Goal: Task Accomplishment & Management: Use online tool/utility

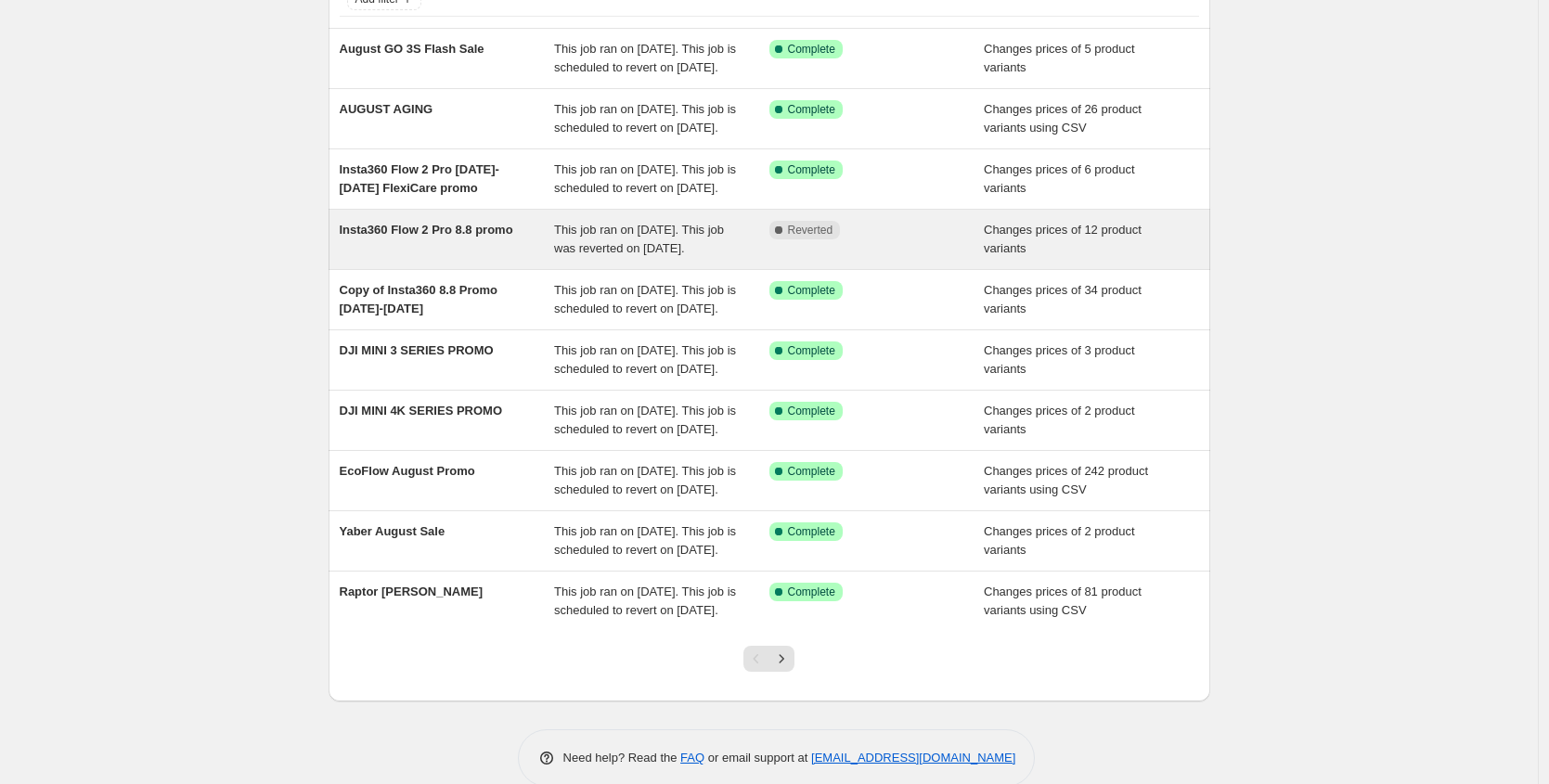
scroll to position [121, 0]
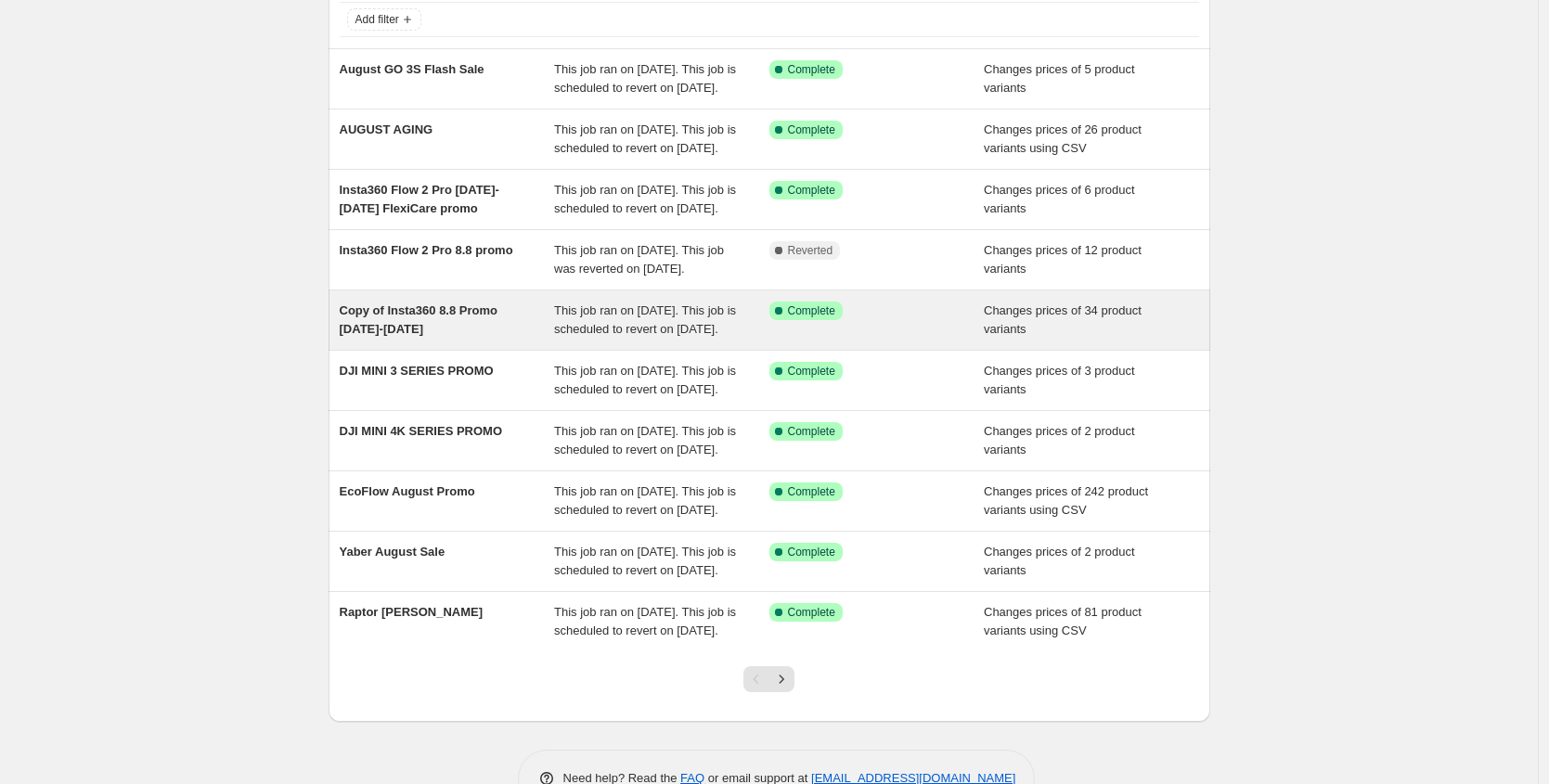
click at [511, 339] on div "Copy of Insta360 8.8 Promo July 29-Aug 17" at bounding box center [447, 320] width 215 height 37
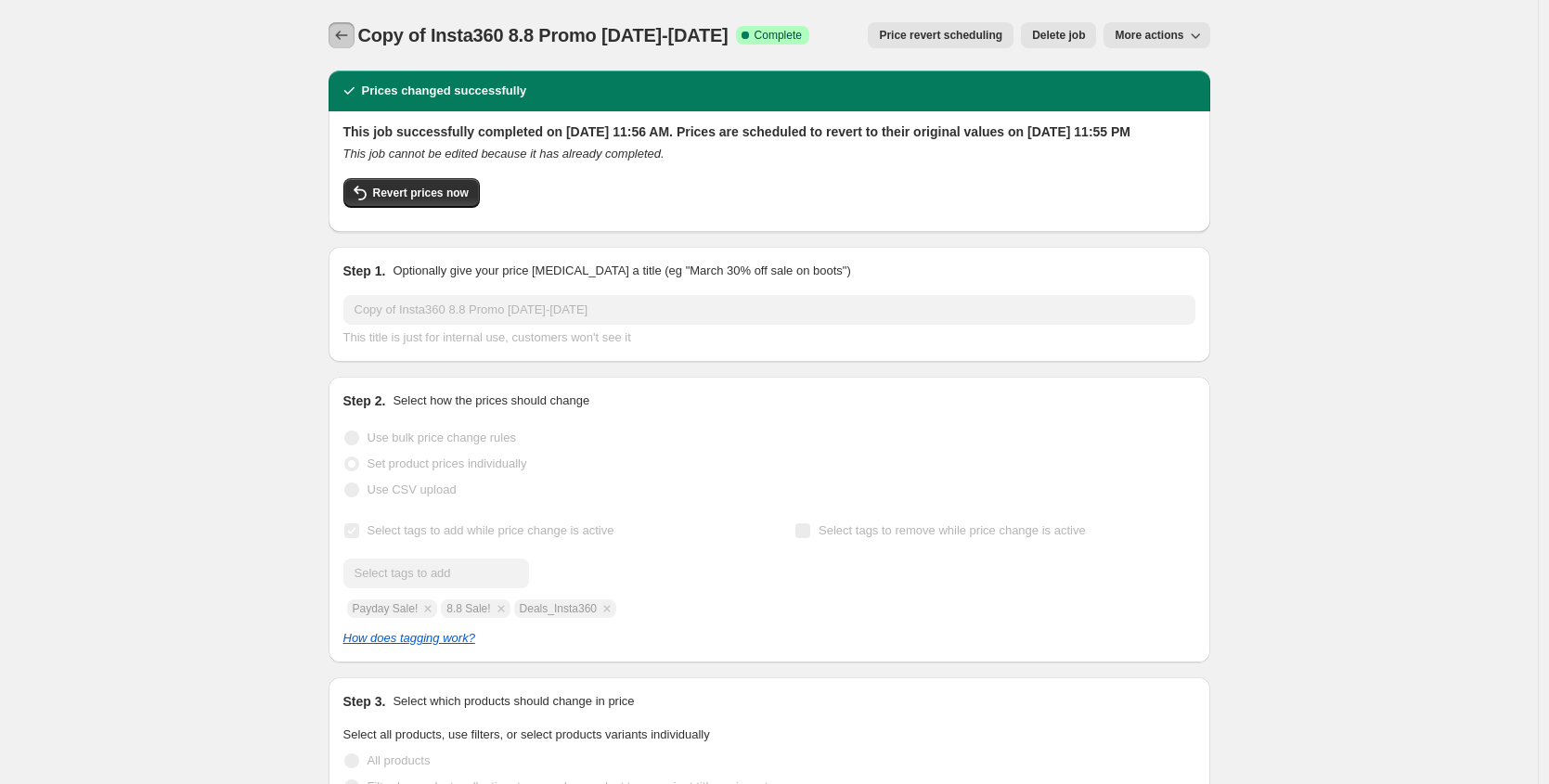
click at [349, 29] on icon "Price change jobs" at bounding box center [342, 35] width 19 height 19
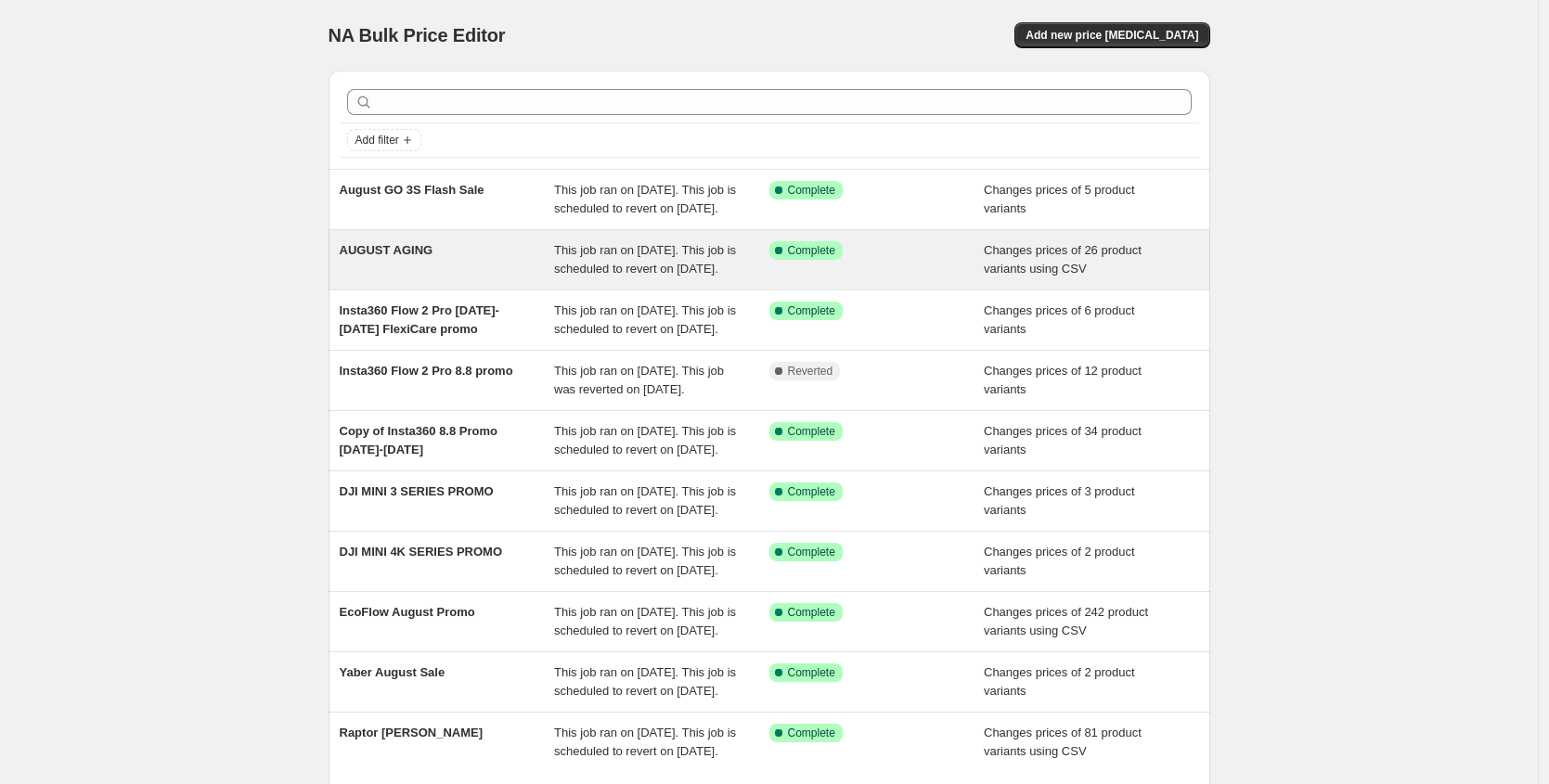
click at [411, 279] on div "AUGUST AGING" at bounding box center [447, 260] width 215 height 37
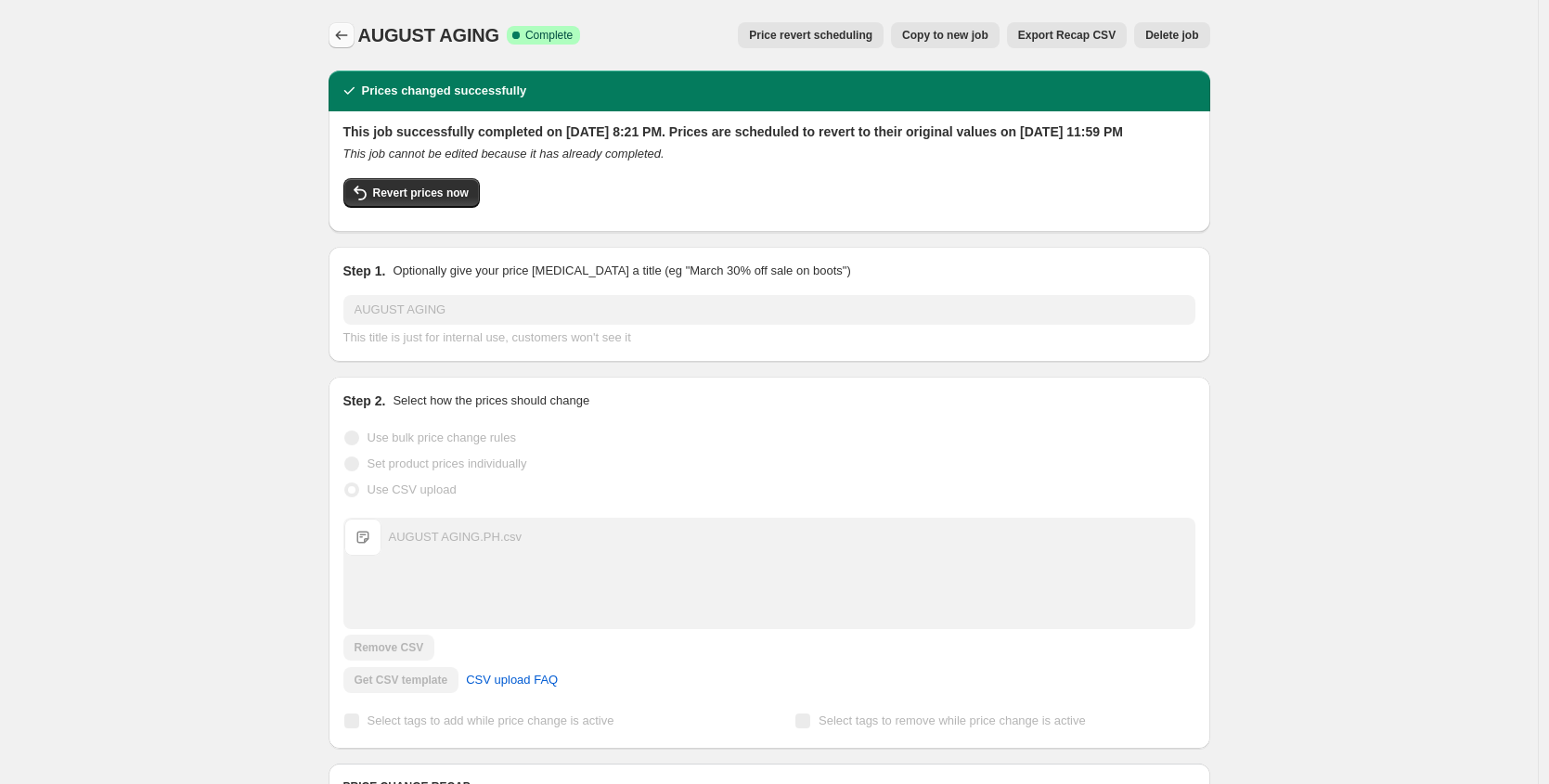
click at [351, 37] on icon "Price change jobs" at bounding box center [342, 35] width 19 height 19
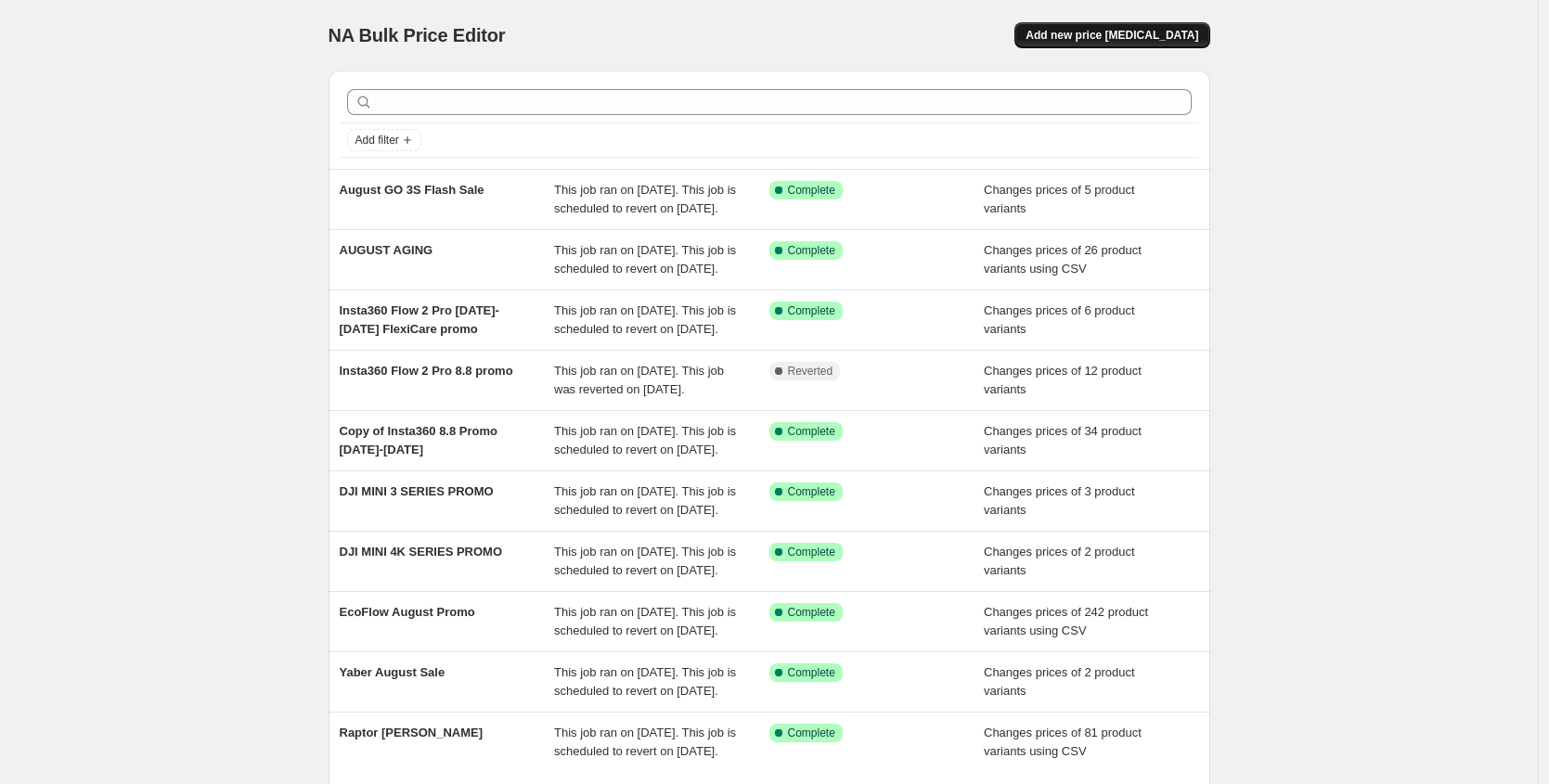
click at [1083, 40] on span "Add new price change job" at bounding box center [1111, 35] width 173 height 15
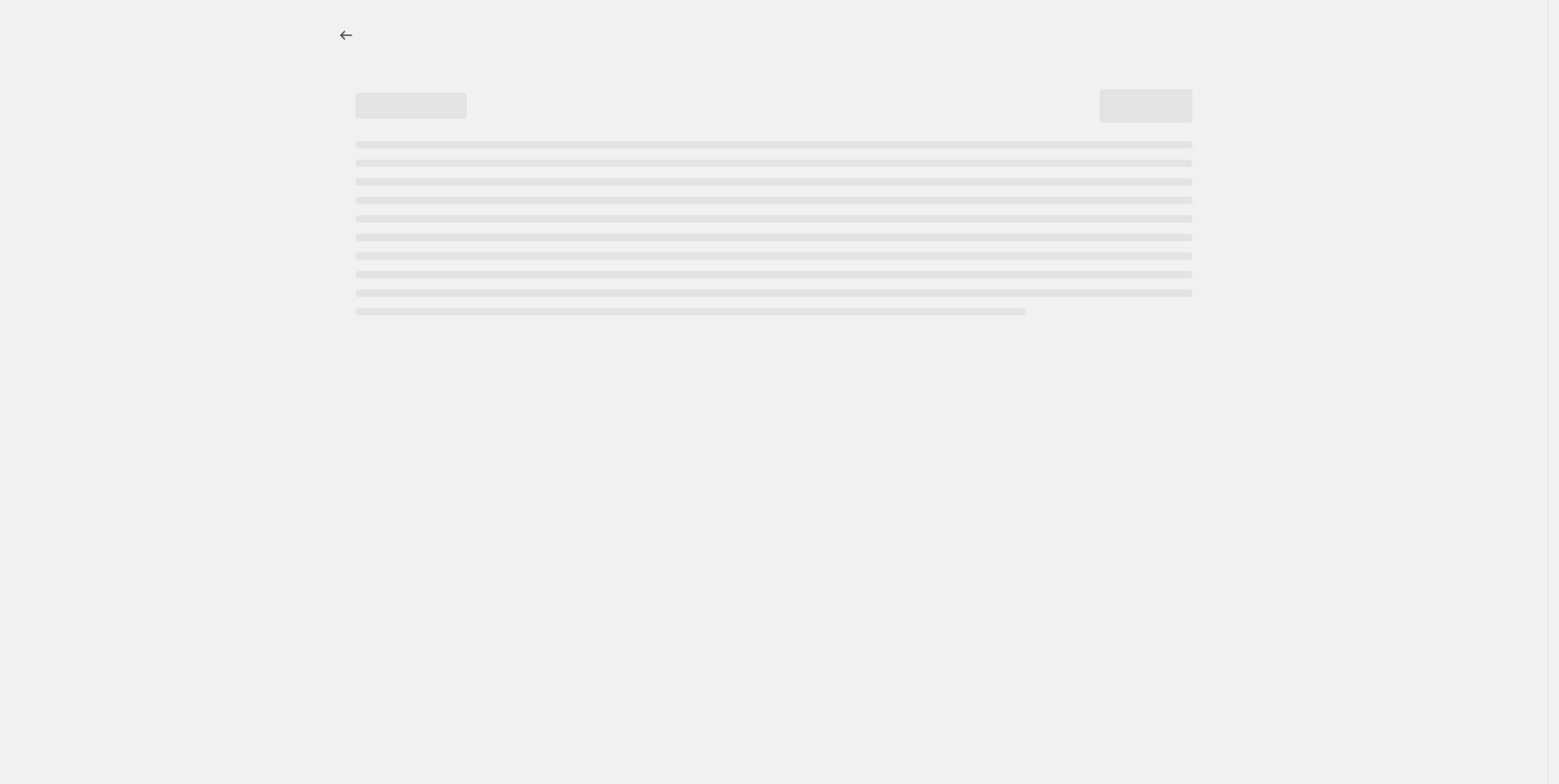
select select "percentage"
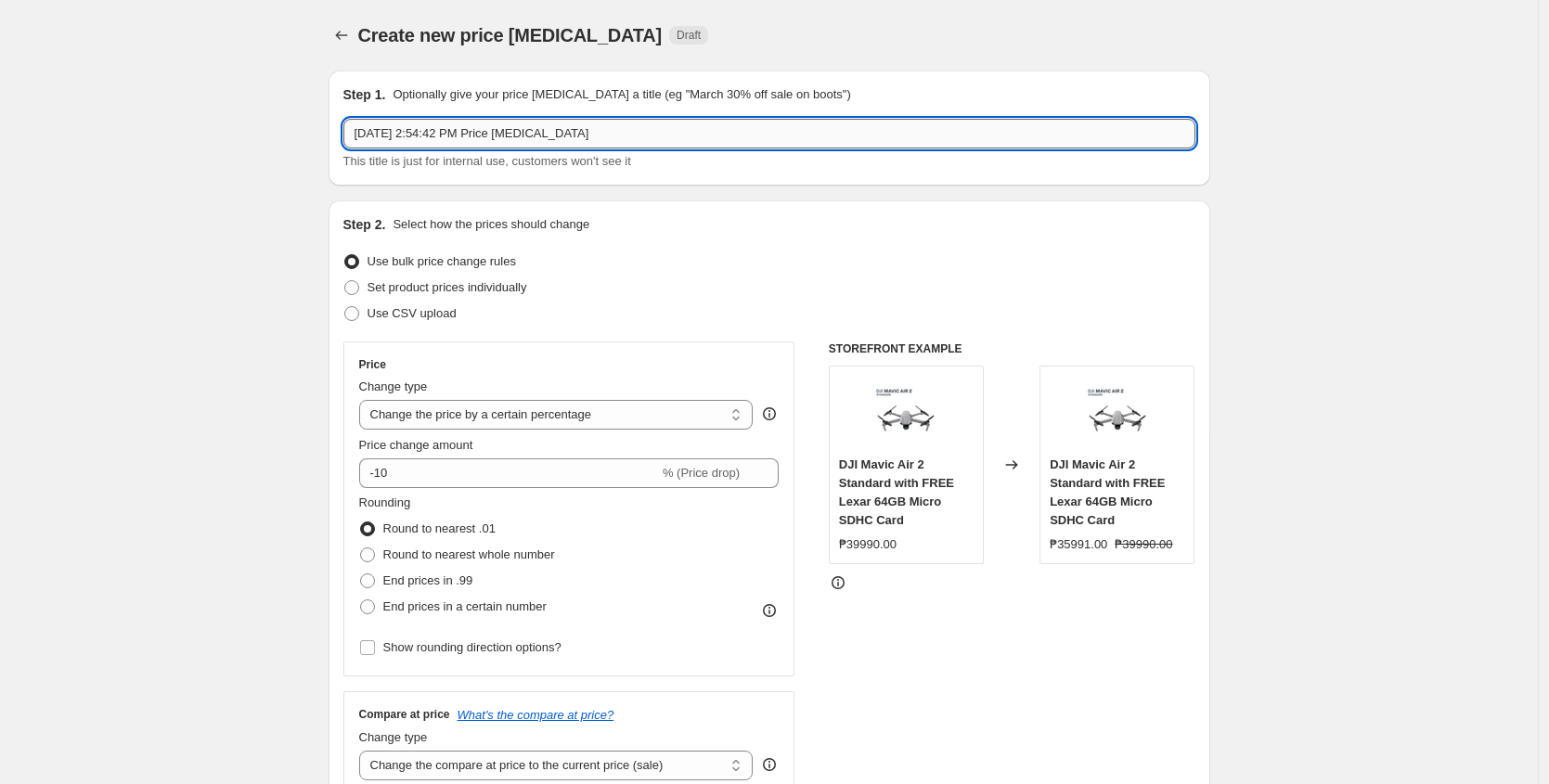
click at [393, 127] on input "Aug 12, 2025, 2:54:42 PM Price change job" at bounding box center [770, 134] width 852 height 30
paste input "GOPRO BEST DEALS EVER (PRICE OFF)"
paste input "August 8 to August 3"
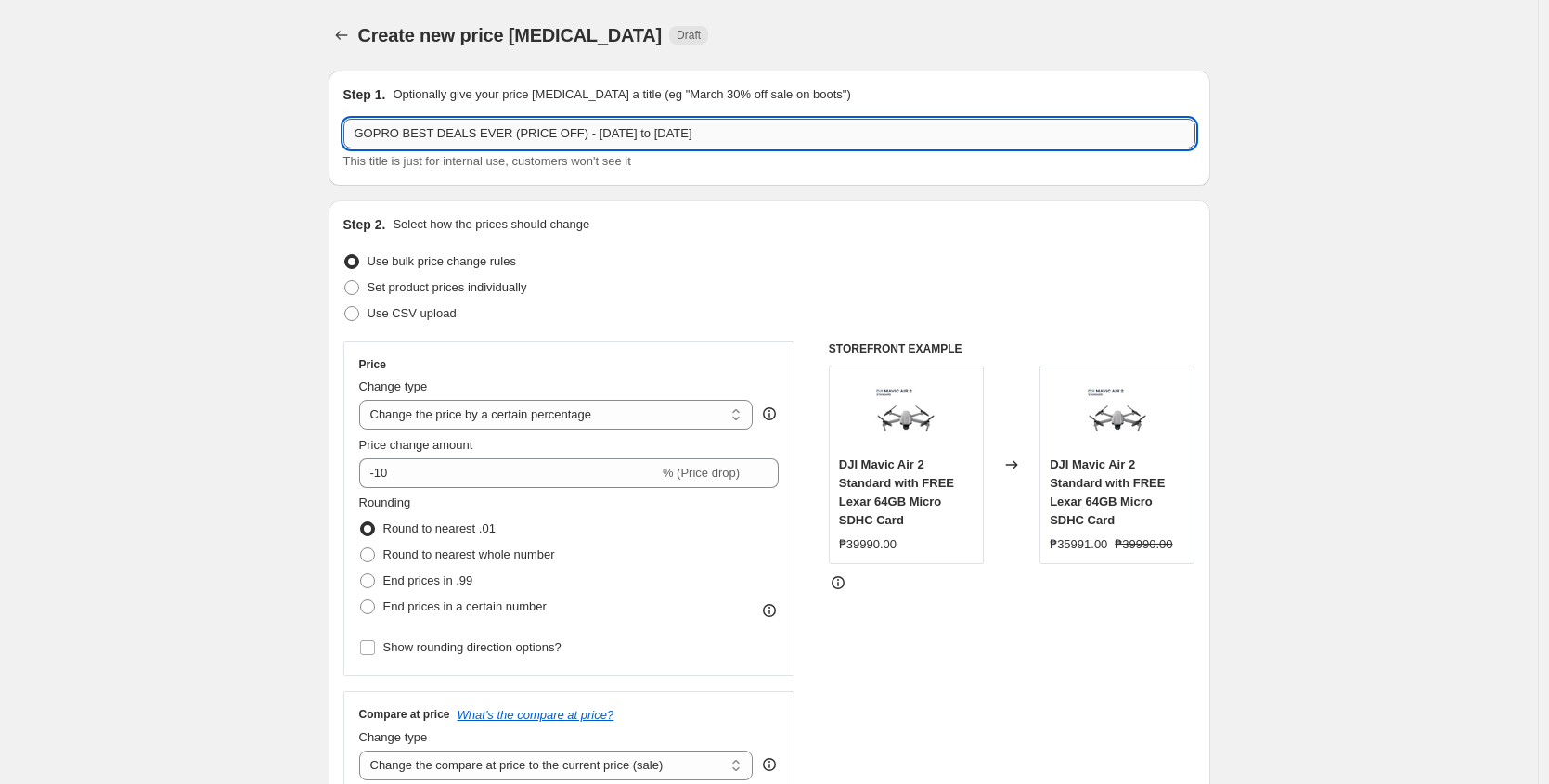
drag, startPoint x: 652, startPoint y: 136, endPoint x: 712, endPoint y: 135, distance: 60.0
click at [712, 135] on input "GOPRO BEST DEALS EVER (PRICE OFF) - August 8 to August 3" at bounding box center [770, 134] width 852 height 30
click at [695, 135] on input "GOPRO BEST DEALS EVER (PRICE OFF) - August 8-3" at bounding box center [770, 134] width 852 height 30
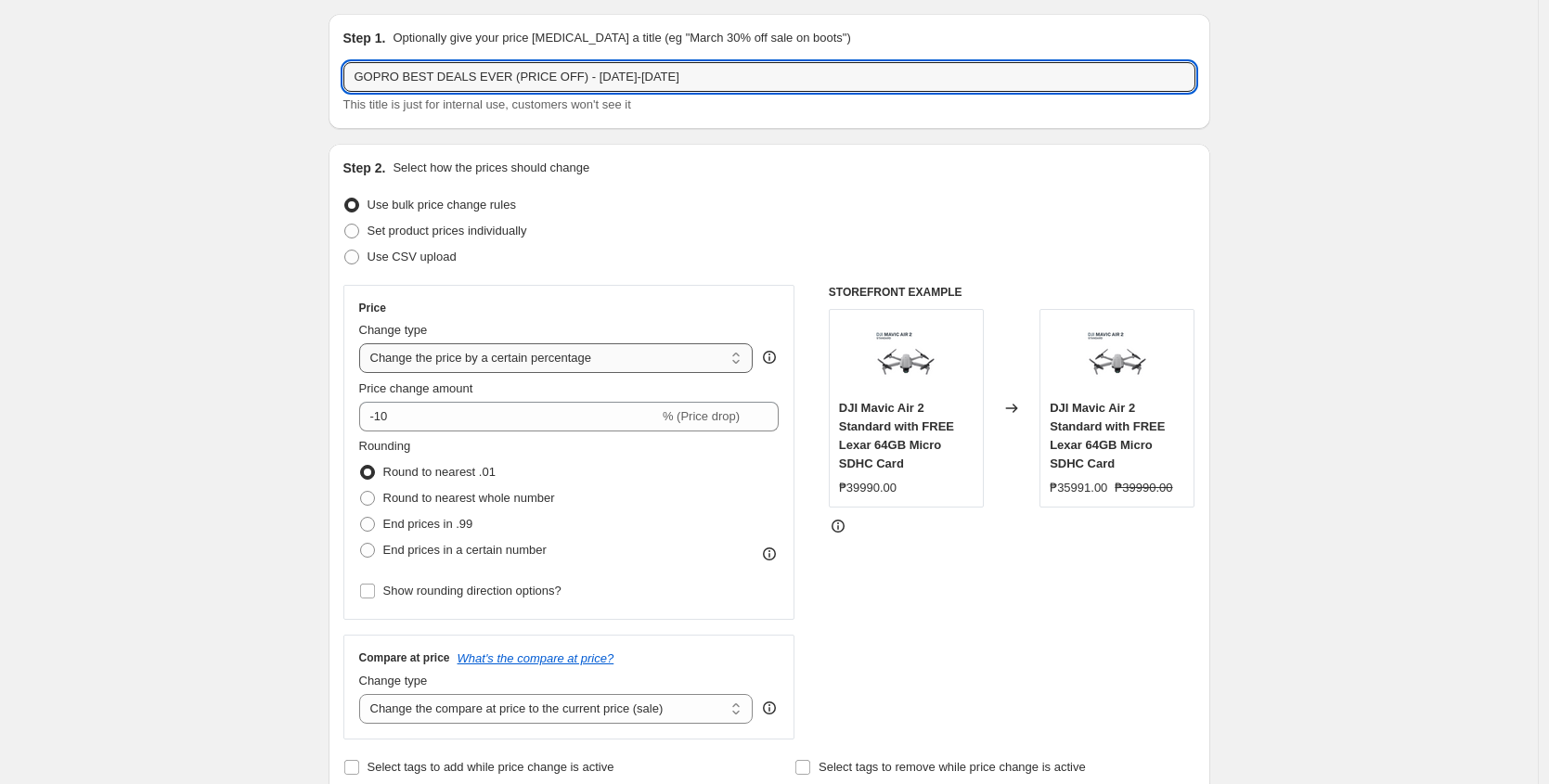
scroll to position [89, 0]
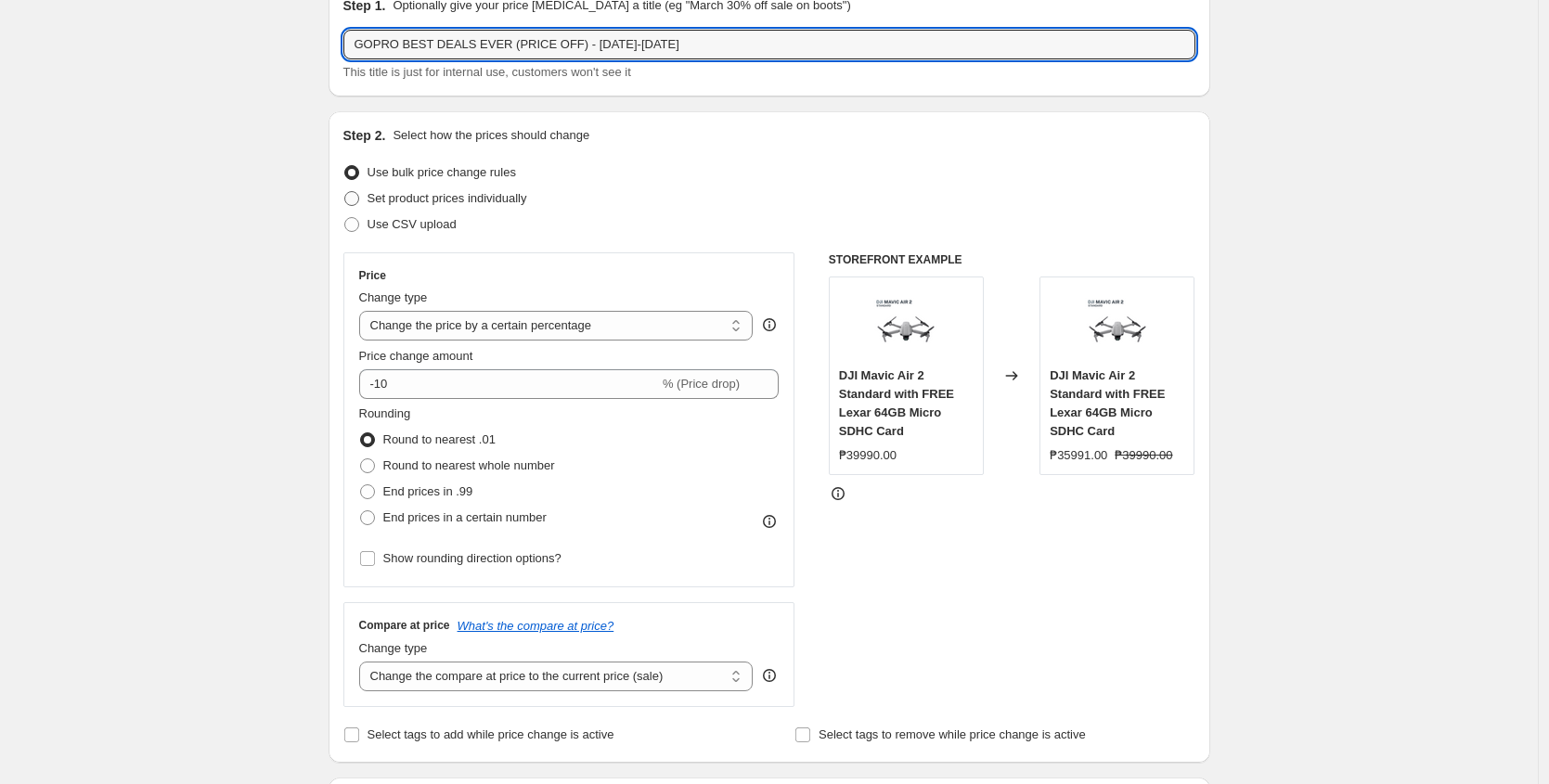
type input "GOPRO BEST DEALS EVER (PRICE OFF) - August 8-31"
click at [359, 191] on span at bounding box center [352, 198] width 15 height 15
click at [346, 191] on input "Set product prices individually" at bounding box center [345, 191] width 1 height 1
radio input "true"
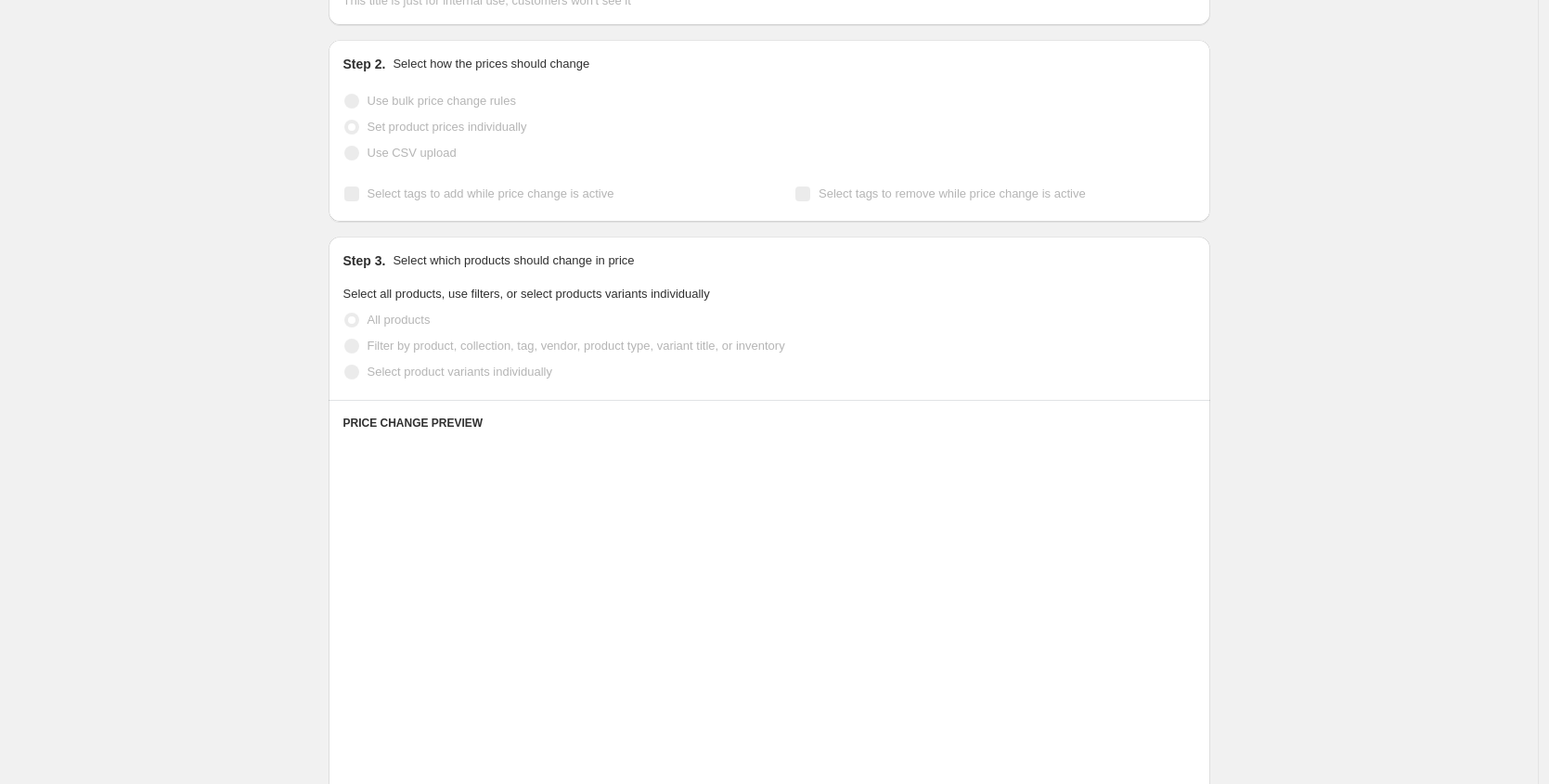
scroll to position [168, 0]
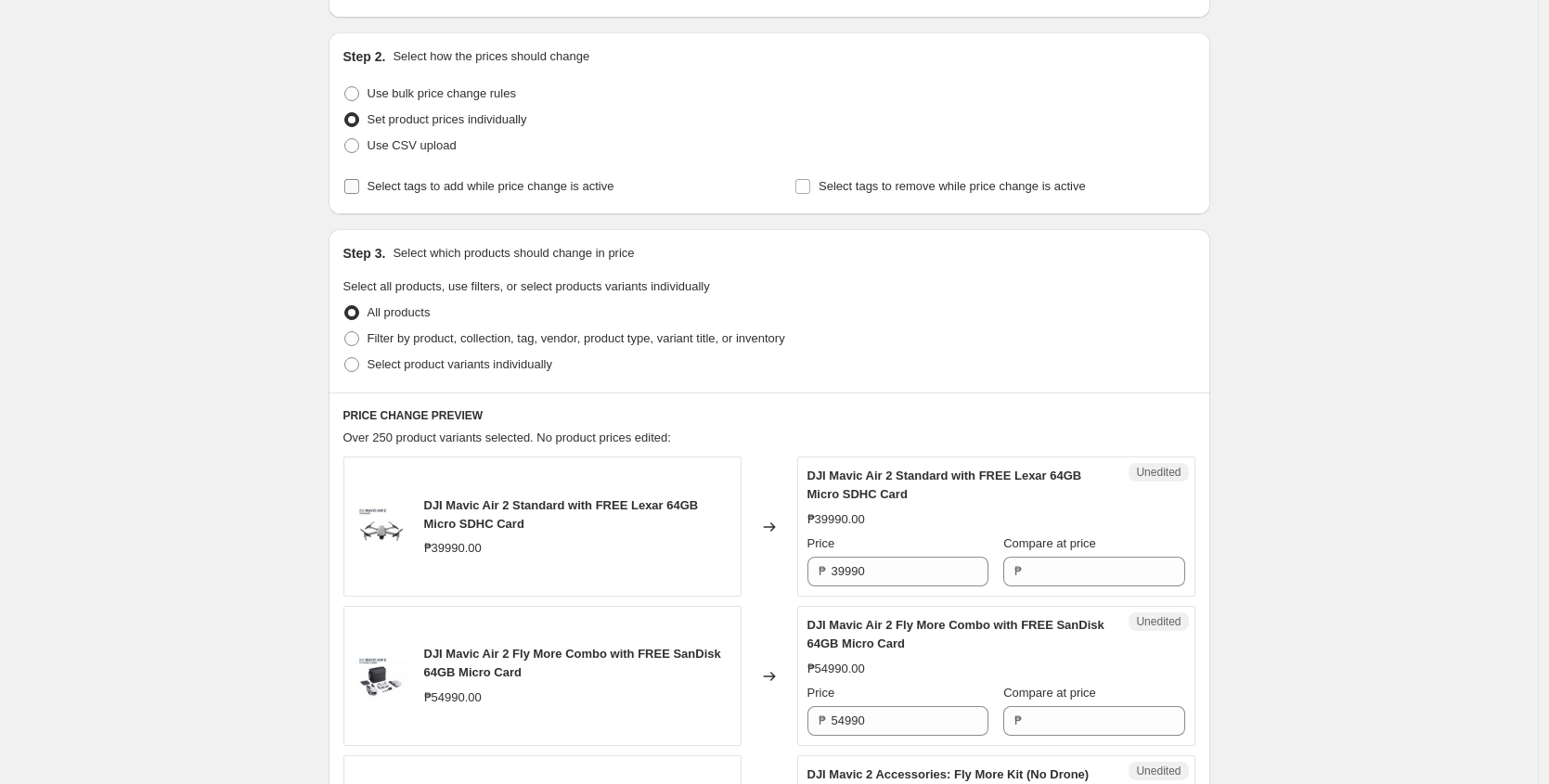
click at [359, 189] on input "Select tags to add while price change is active" at bounding box center [352, 186] width 15 height 15
checkbox input "true"
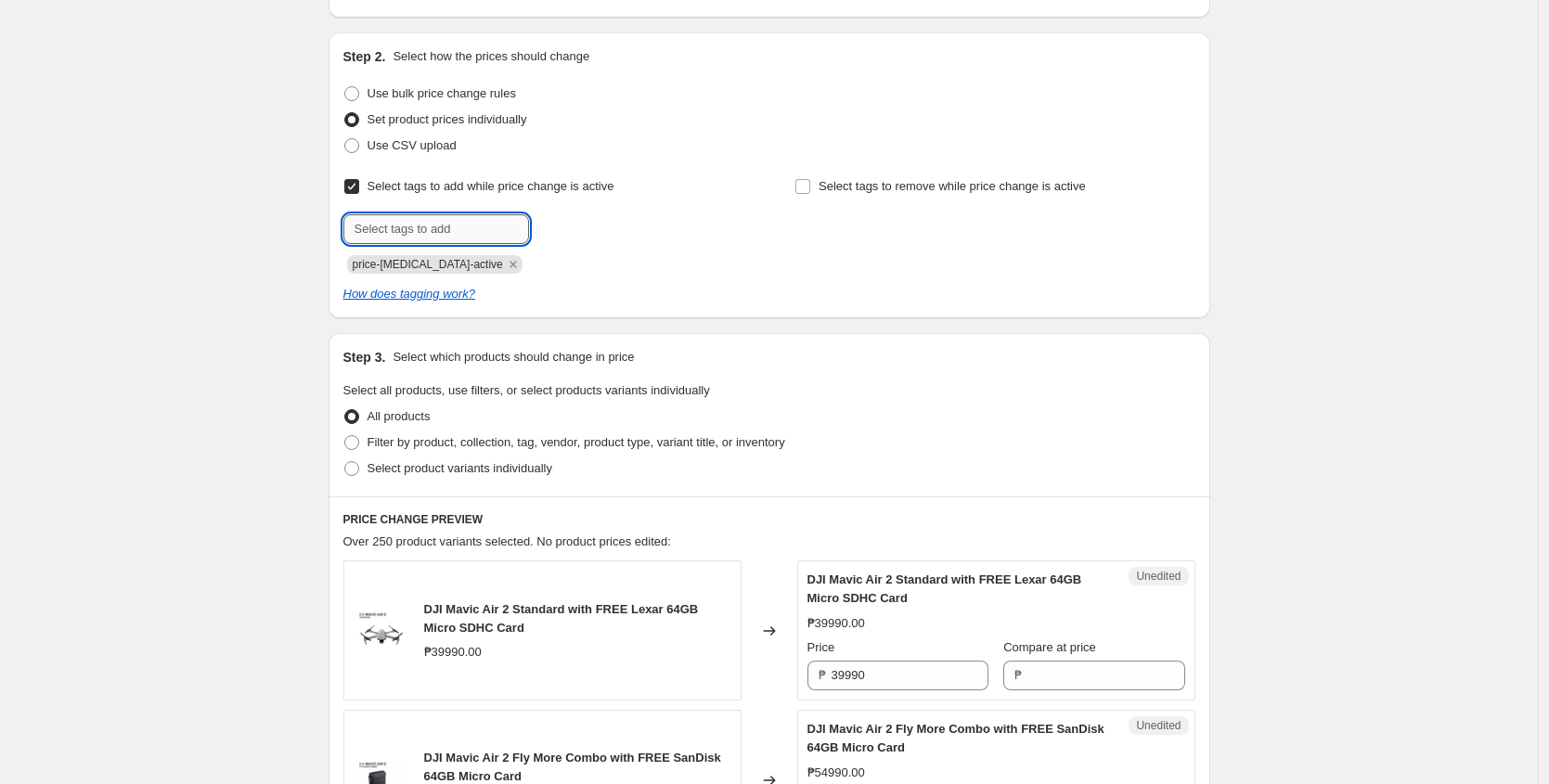
click at [437, 223] on input "text" at bounding box center [437, 230] width 186 height 30
paste input "GoPro_Deals"
type input "GoPro_Deals"
click at [584, 219] on button "Add GoPro_Deals" at bounding box center [592, 228] width 117 height 26
click at [510, 263] on icon "Remove price-change-job-active" at bounding box center [513, 264] width 7 height 7
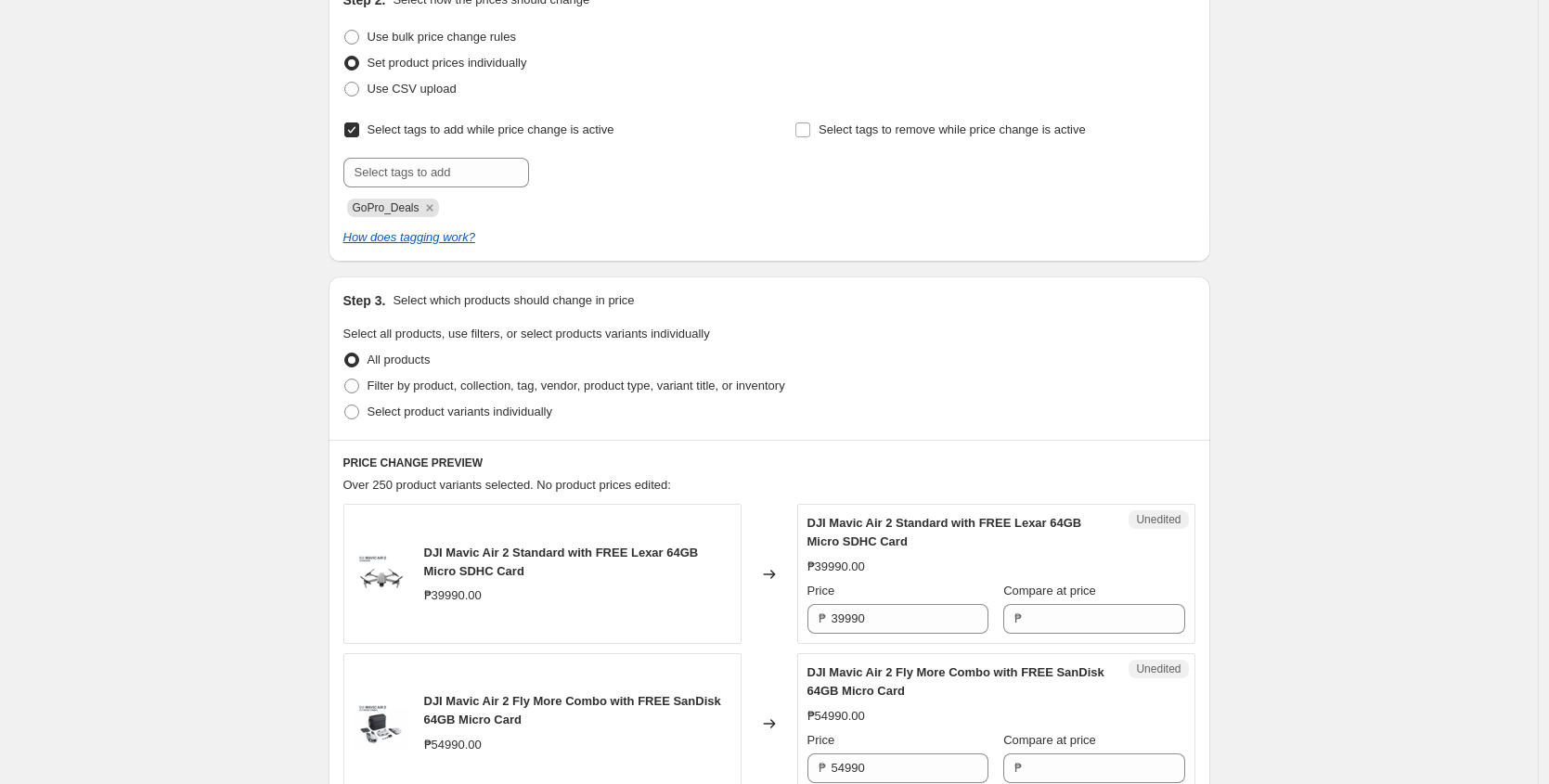
scroll to position [240, 0]
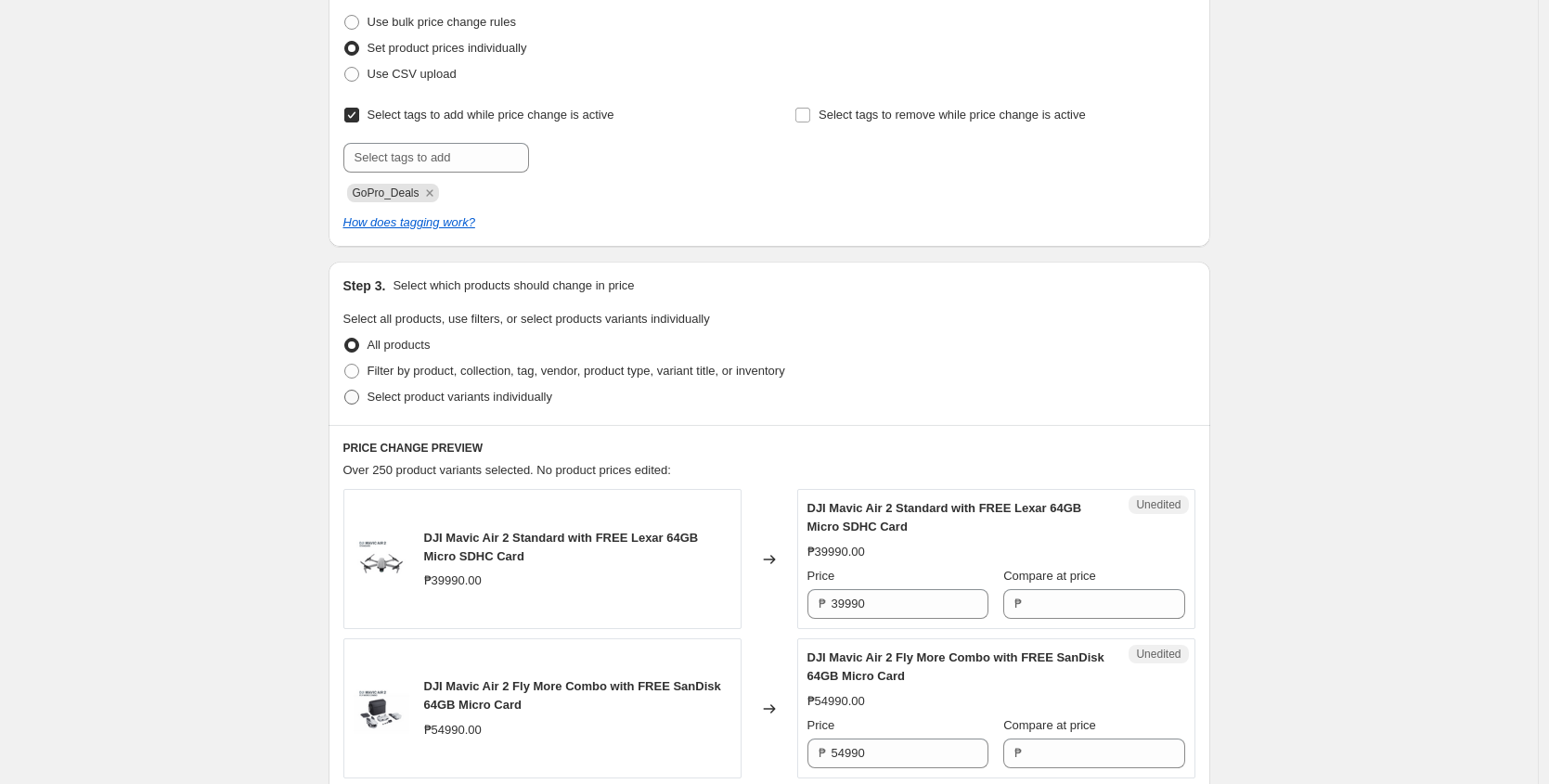
click at [357, 393] on span at bounding box center [352, 396] width 15 height 15
click at [346, 391] on input "Select product variants individually" at bounding box center [345, 390] width 1 height 1
radio input "true"
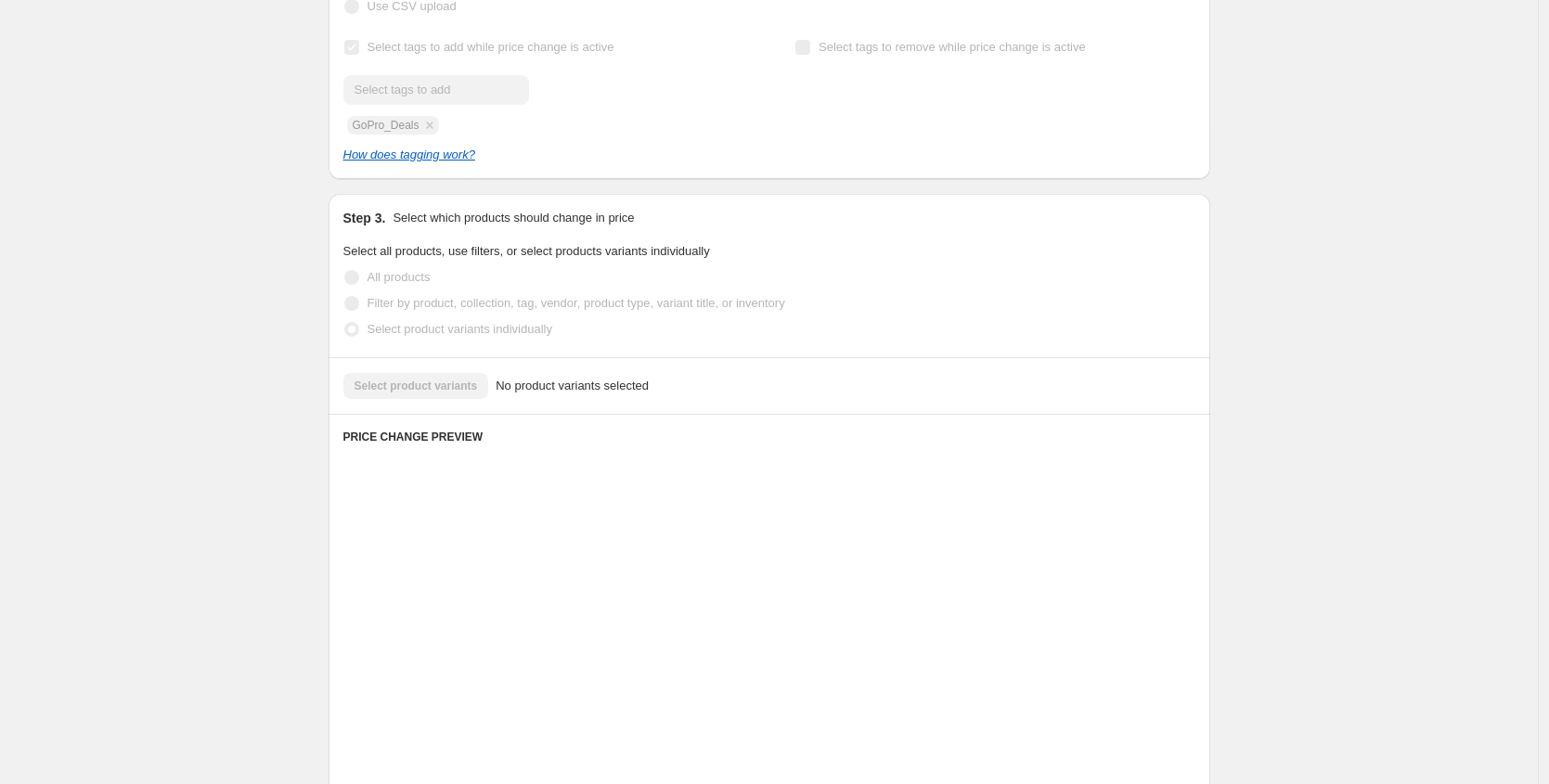
scroll to position [294, 0]
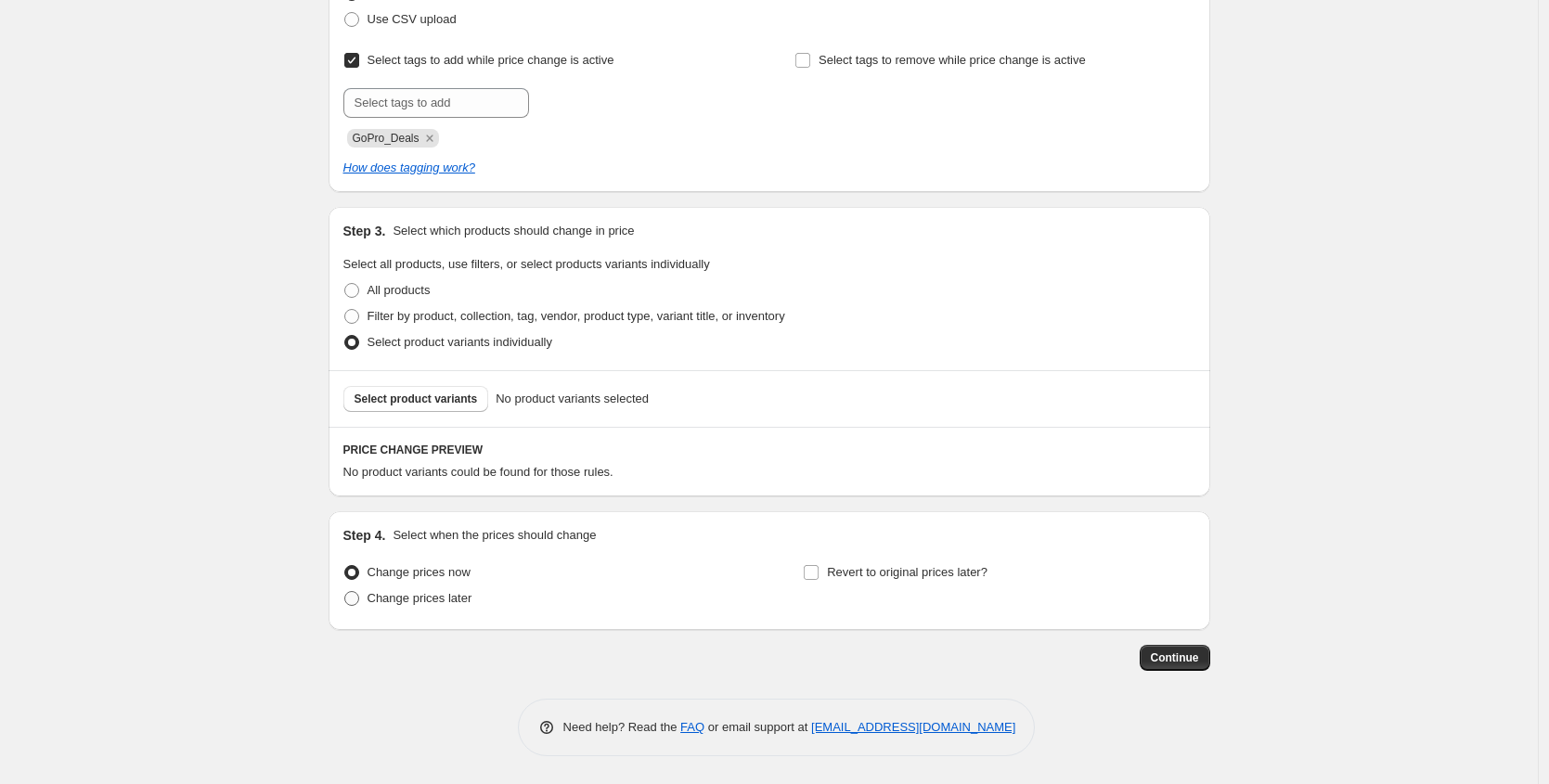
click at [359, 601] on span at bounding box center [352, 598] width 15 height 15
click at [346, 592] on input "Change prices later" at bounding box center [345, 591] width 1 height 1
radio input "true"
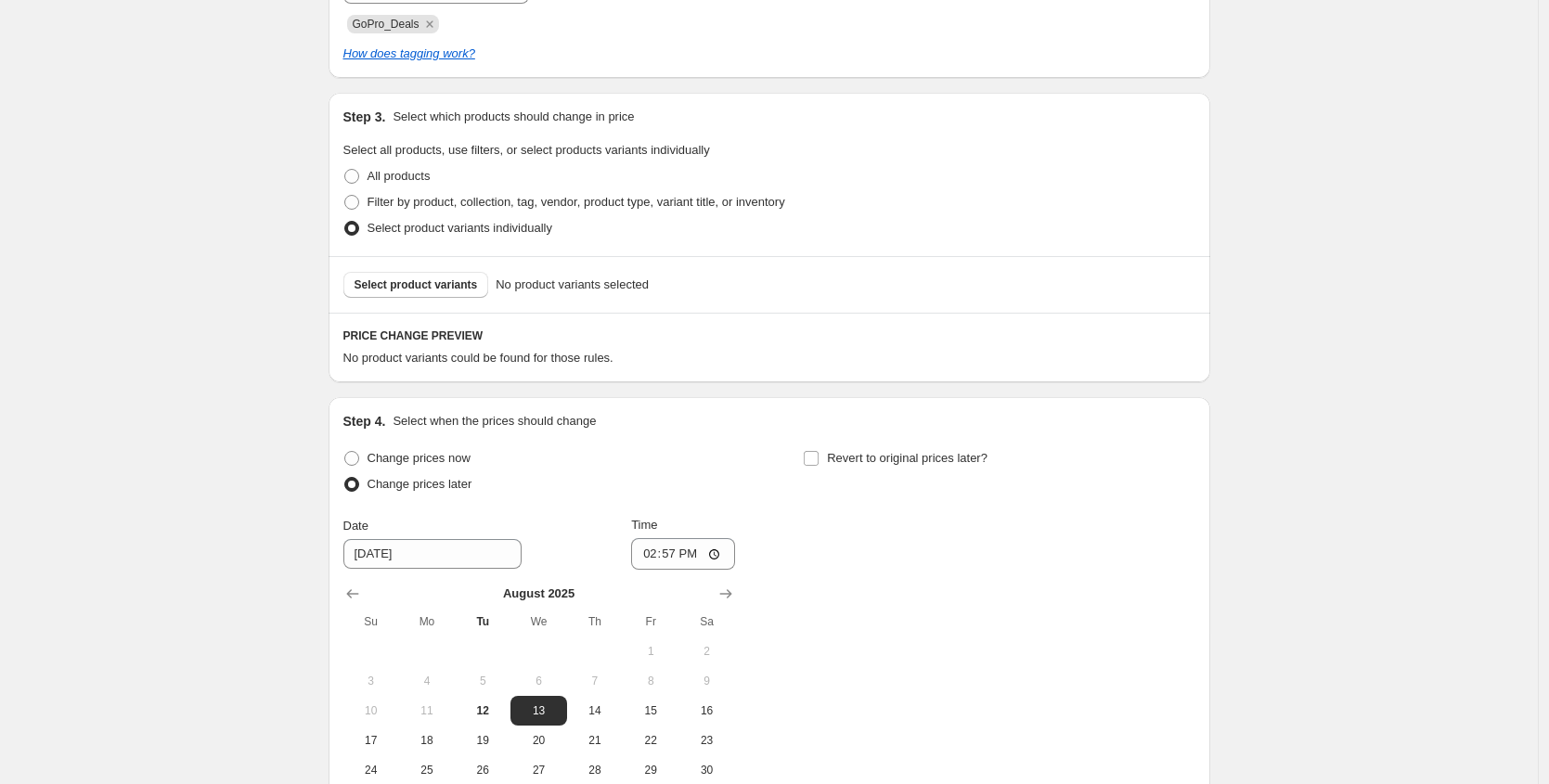
scroll to position [415, 0]
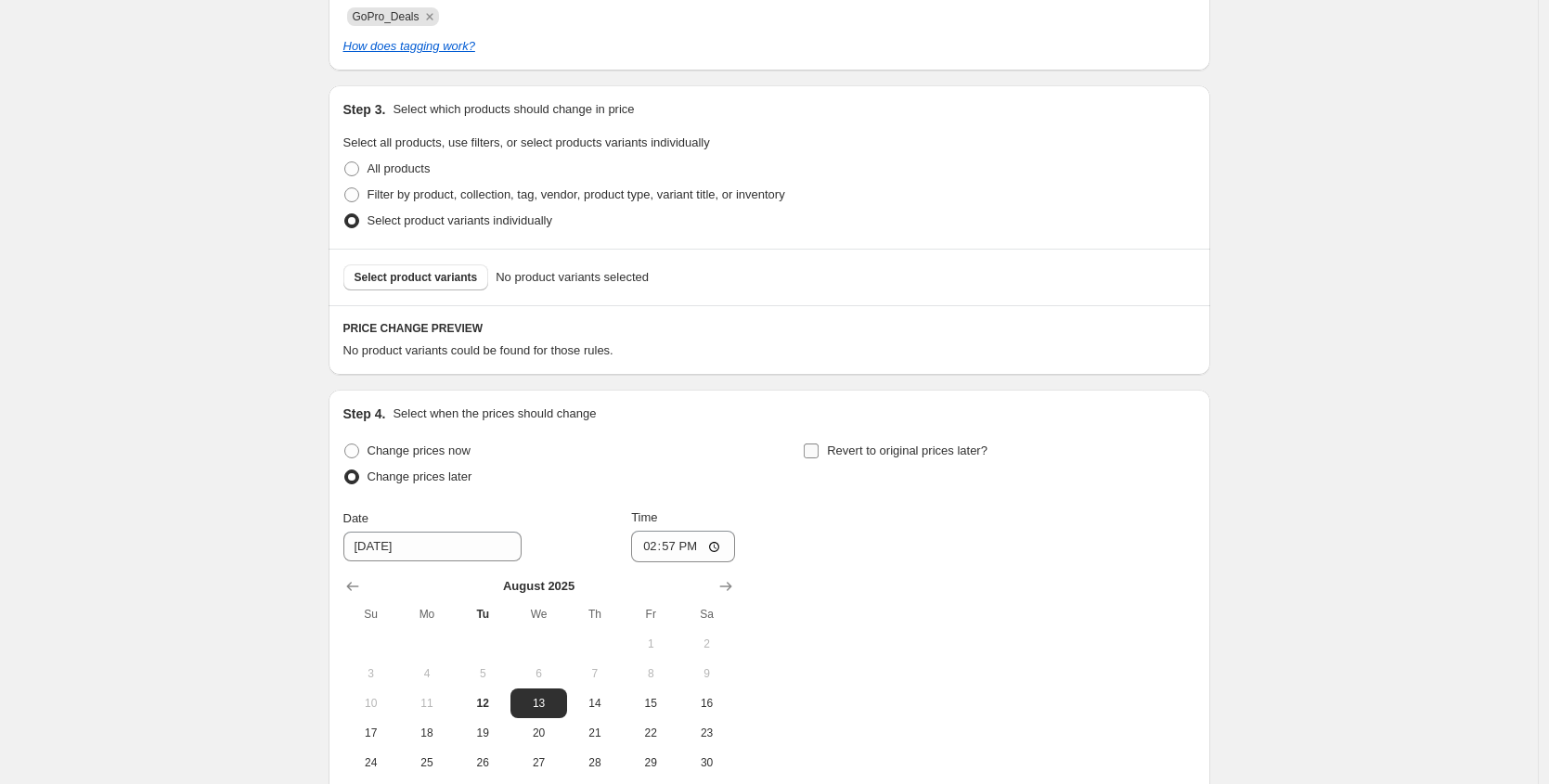
click at [818, 449] on input "Revert to original prices later?" at bounding box center [810, 450] width 15 height 15
checkbox input "true"
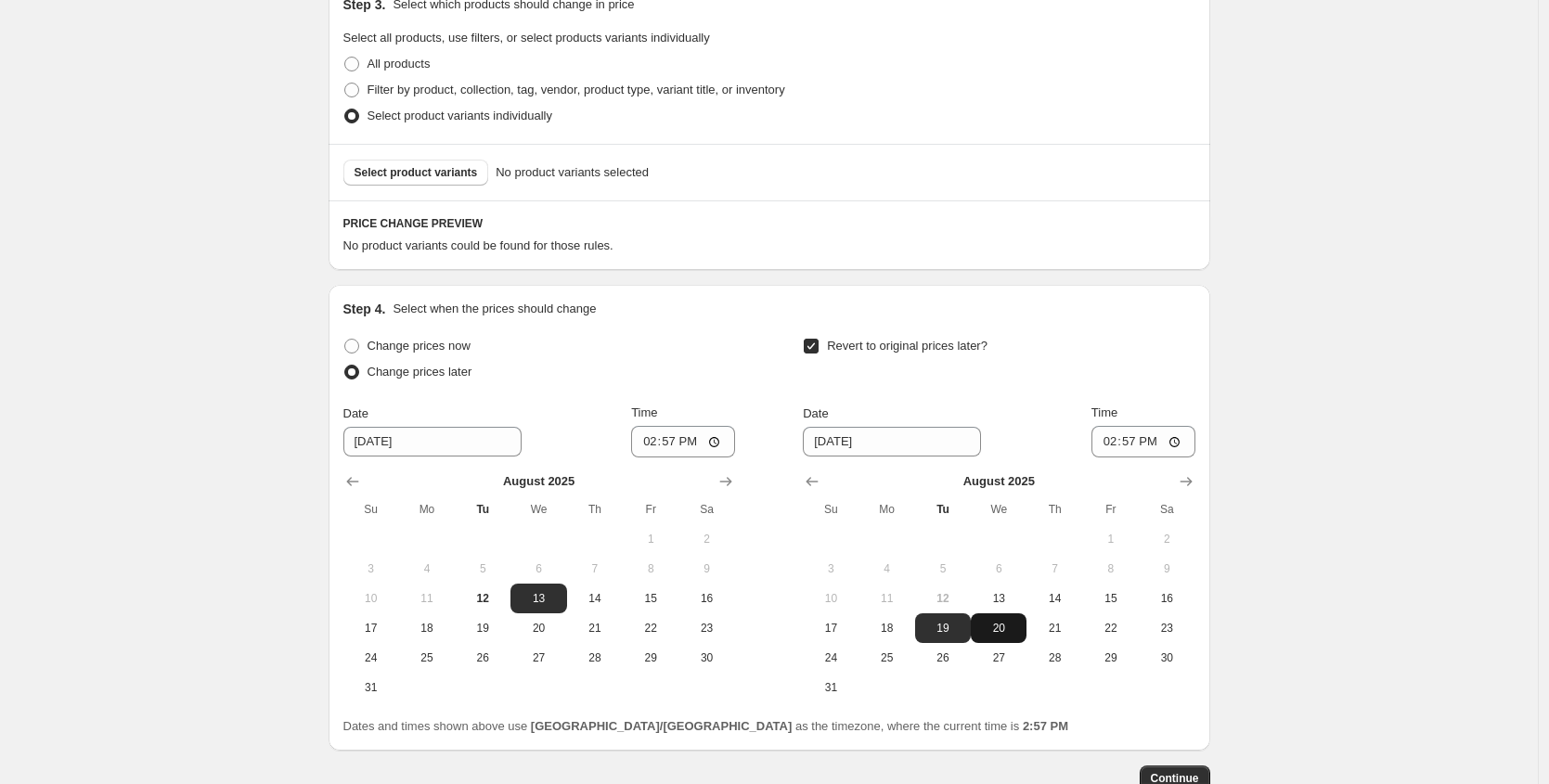
scroll to position [528, 0]
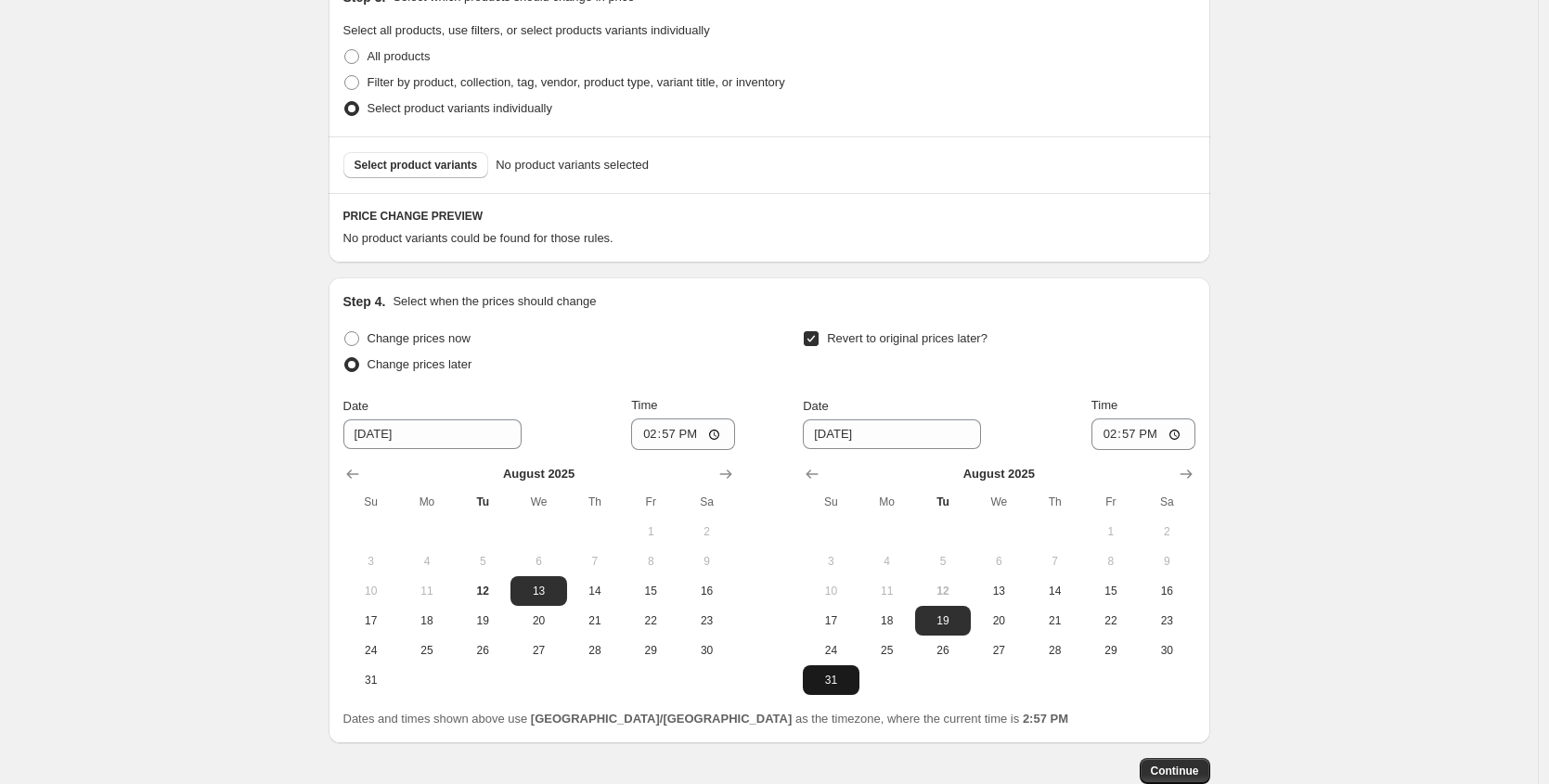
click at [844, 682] on span "31" at bounding box center [830, 679] width 41 height 15
type input "8/31/2025"
click at [1111, 431] on input "14:57" at bounding box center [1143, 434] width 104 height 32
type input "23:59"
click at [1151, 380] on div "Revert to original prices later?" at bounding box center [998, 354] width 392 height 56
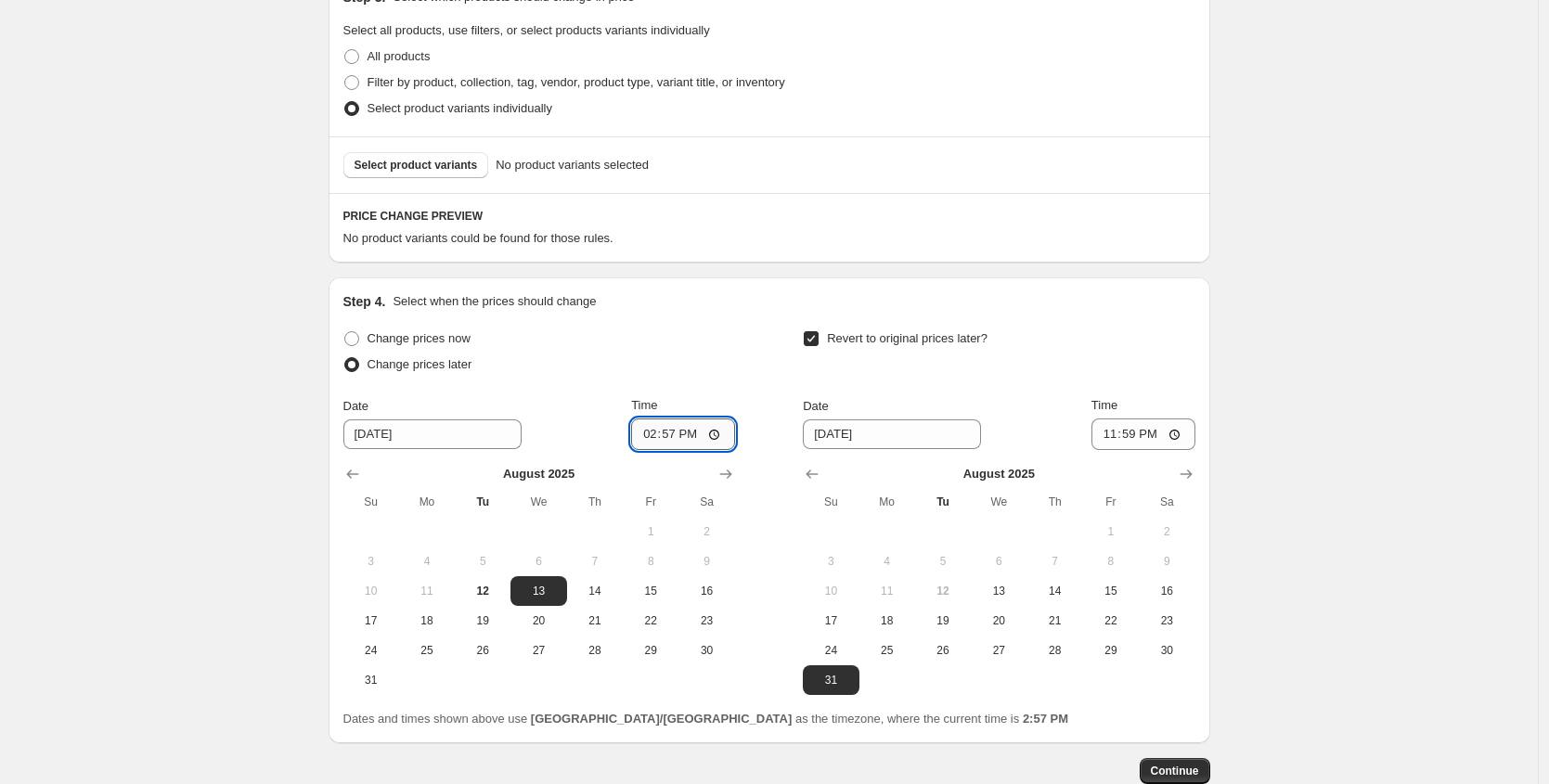
click at [667, 436] on input "14:57" at bounding box center [684, 434] width 104 height 32
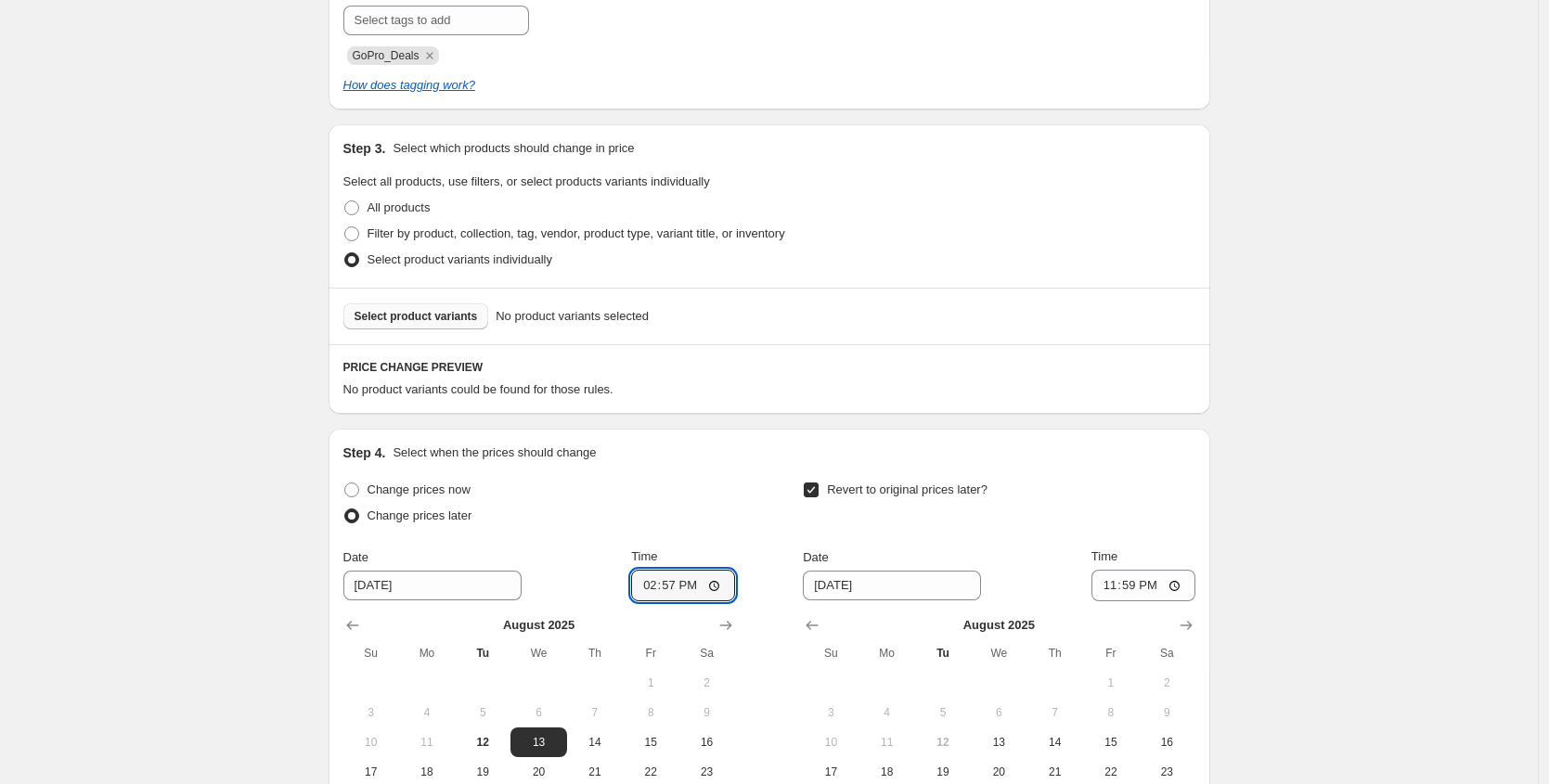
scroll to position [372, 0]
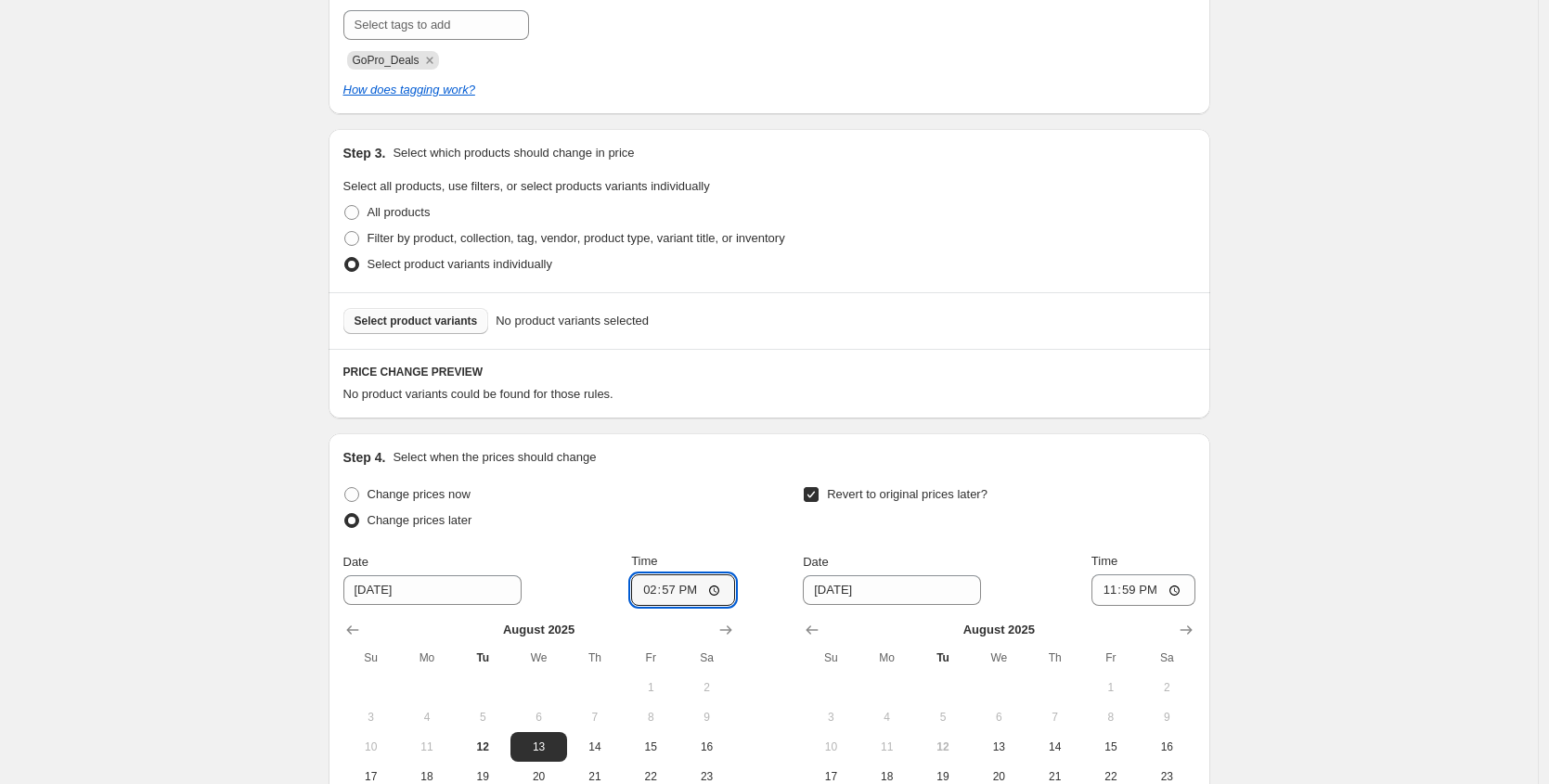
click at [460, 309] on button "Select product variants" at bounding box center [417, 321] width 146 height 26
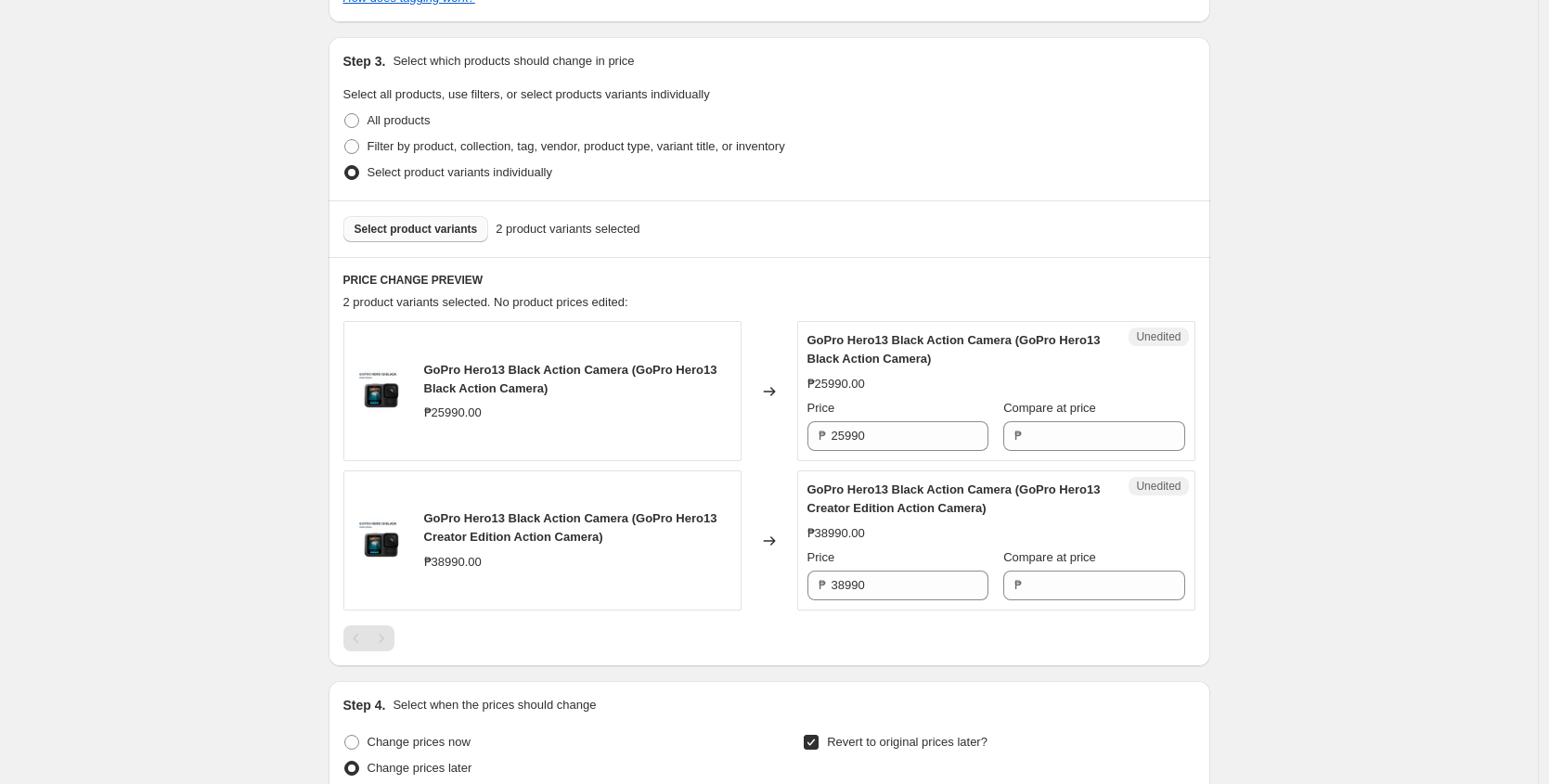
scroll to position [470, 0]
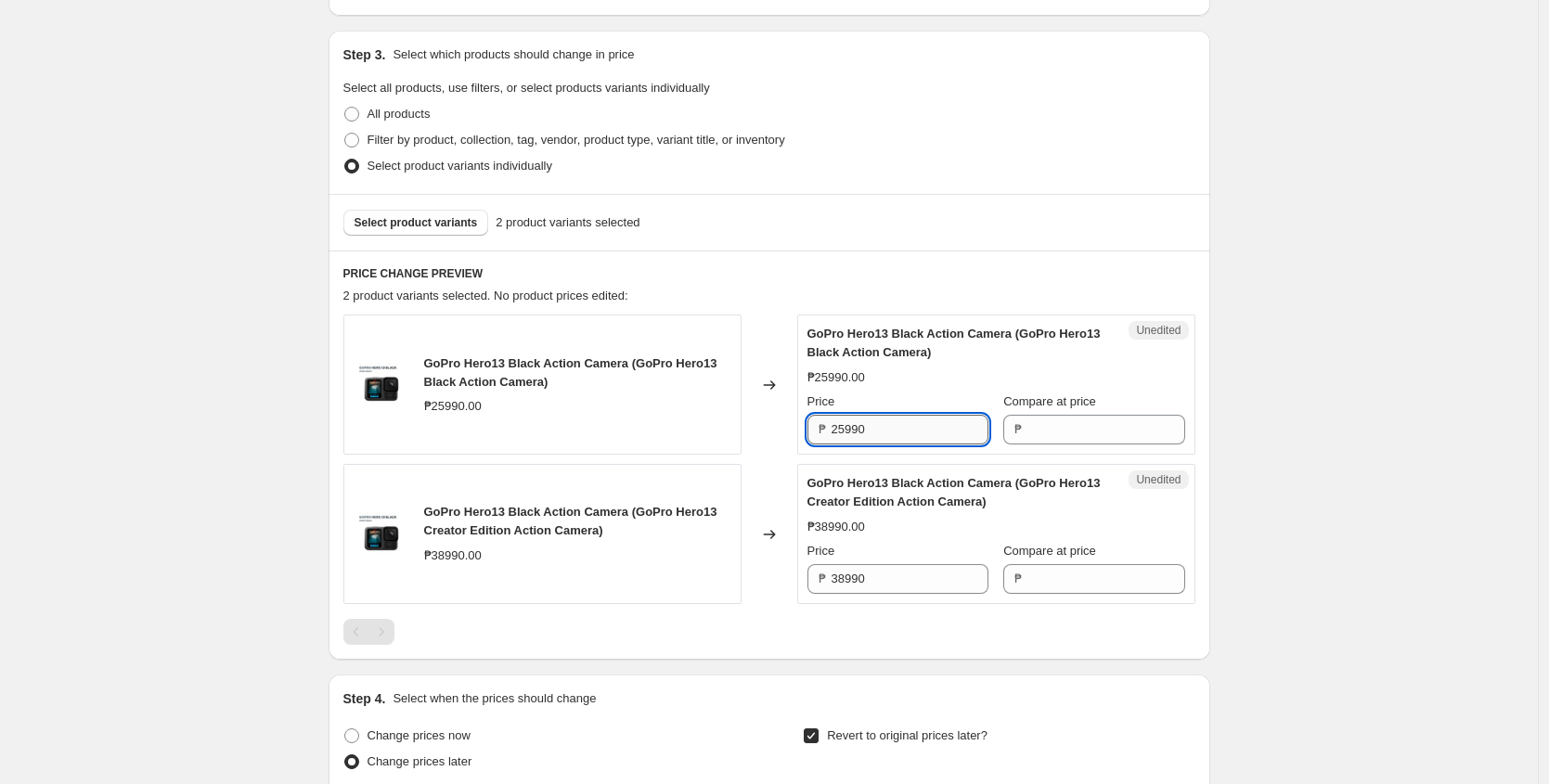
click at [881, 427] on input "25990" at bounding box center [909, 429] width 157 height 30
type input "25990"
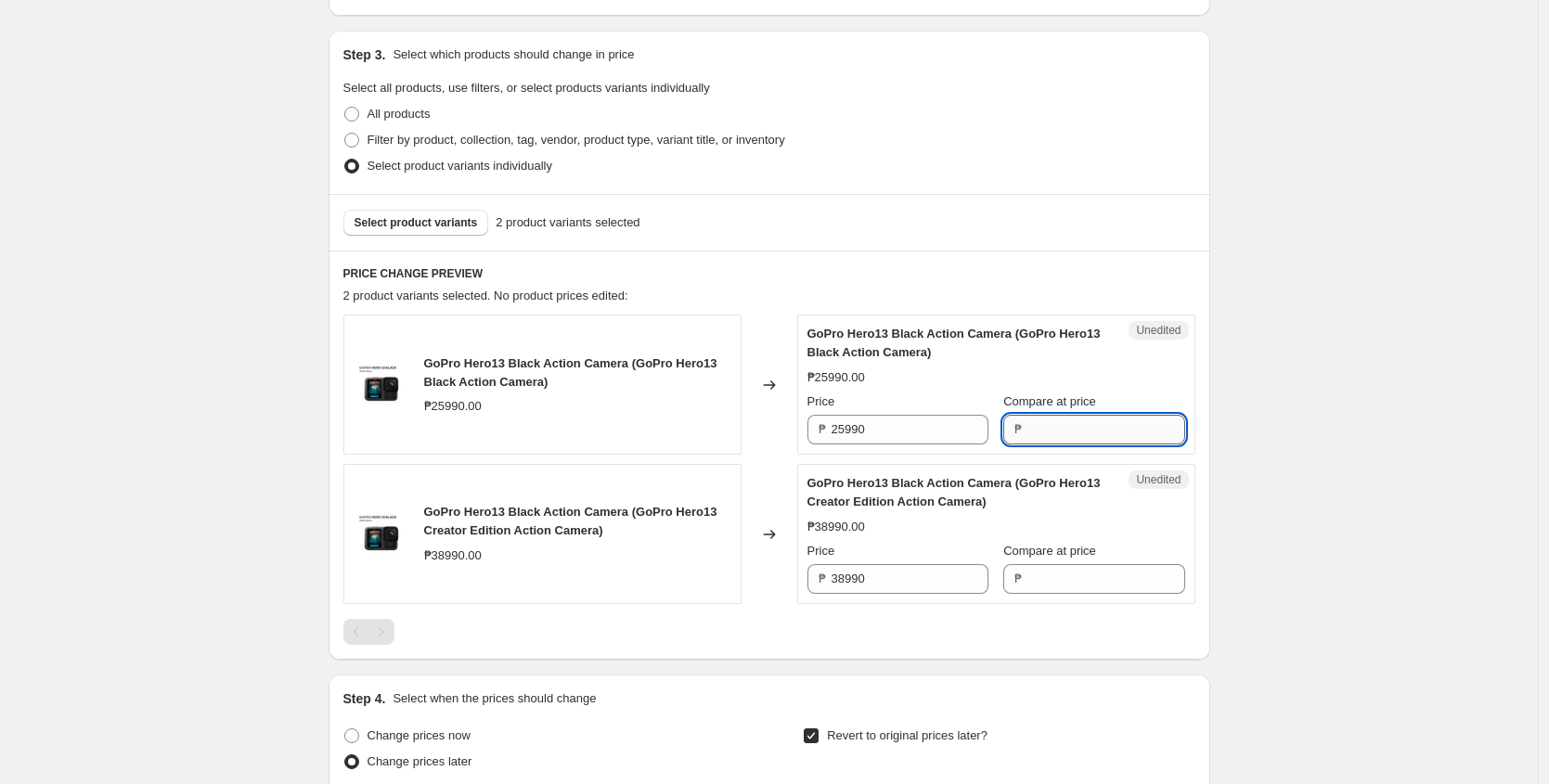
click at [1046, 438] on input "Compare at price" at bounding box center [1105, 429] width 157 height 30
paste input "25990"
type input "25990"
click at [878, 431] on input "25990" at bounding box center [909, 429] width 157 height 30
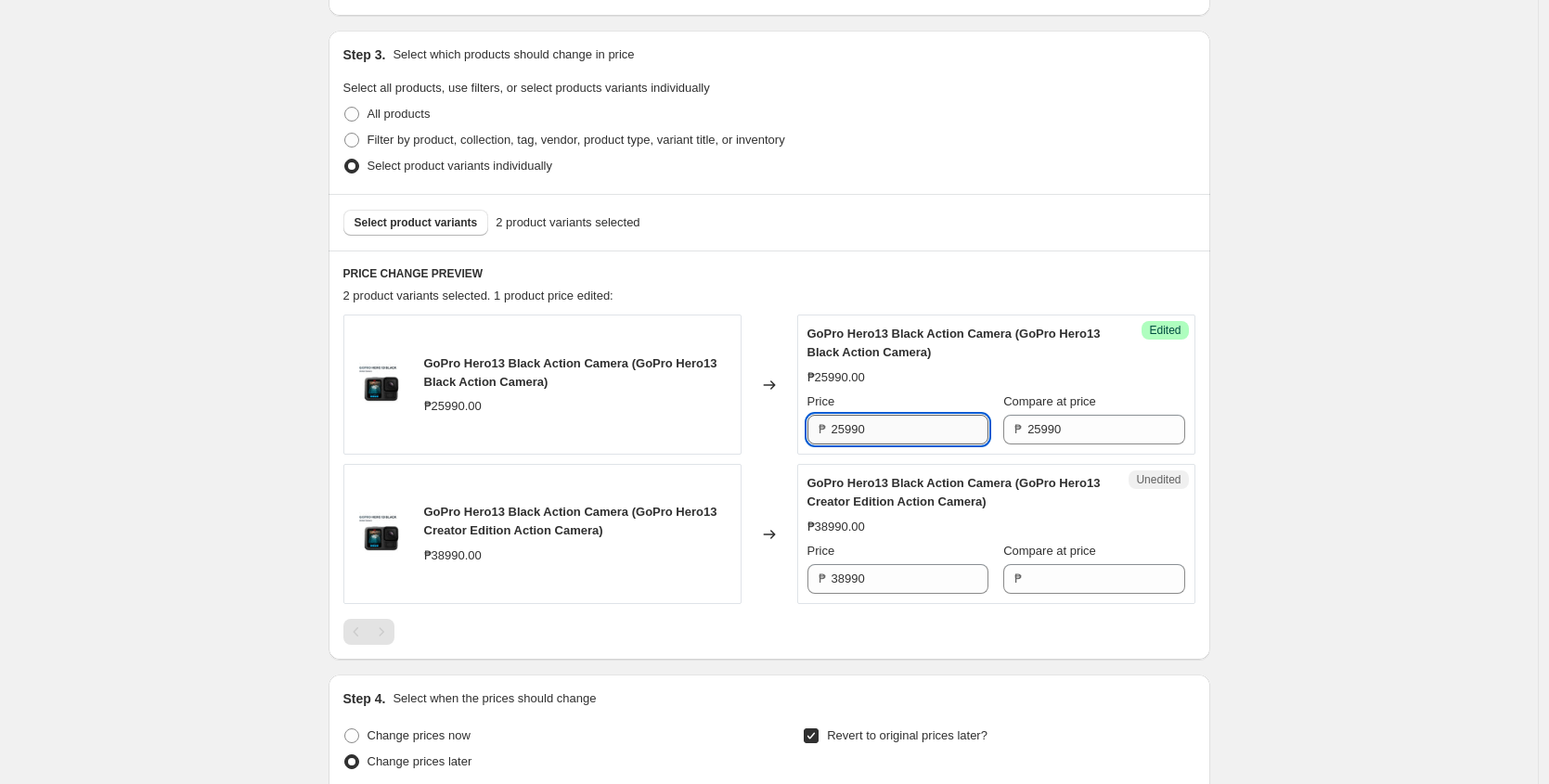
paste input "2,990.0"
type input "22990"
click at [898, 274] on h6 "PRICE CHANGE PREVIEW" at bounding box center [770, 274] width 852 height 15
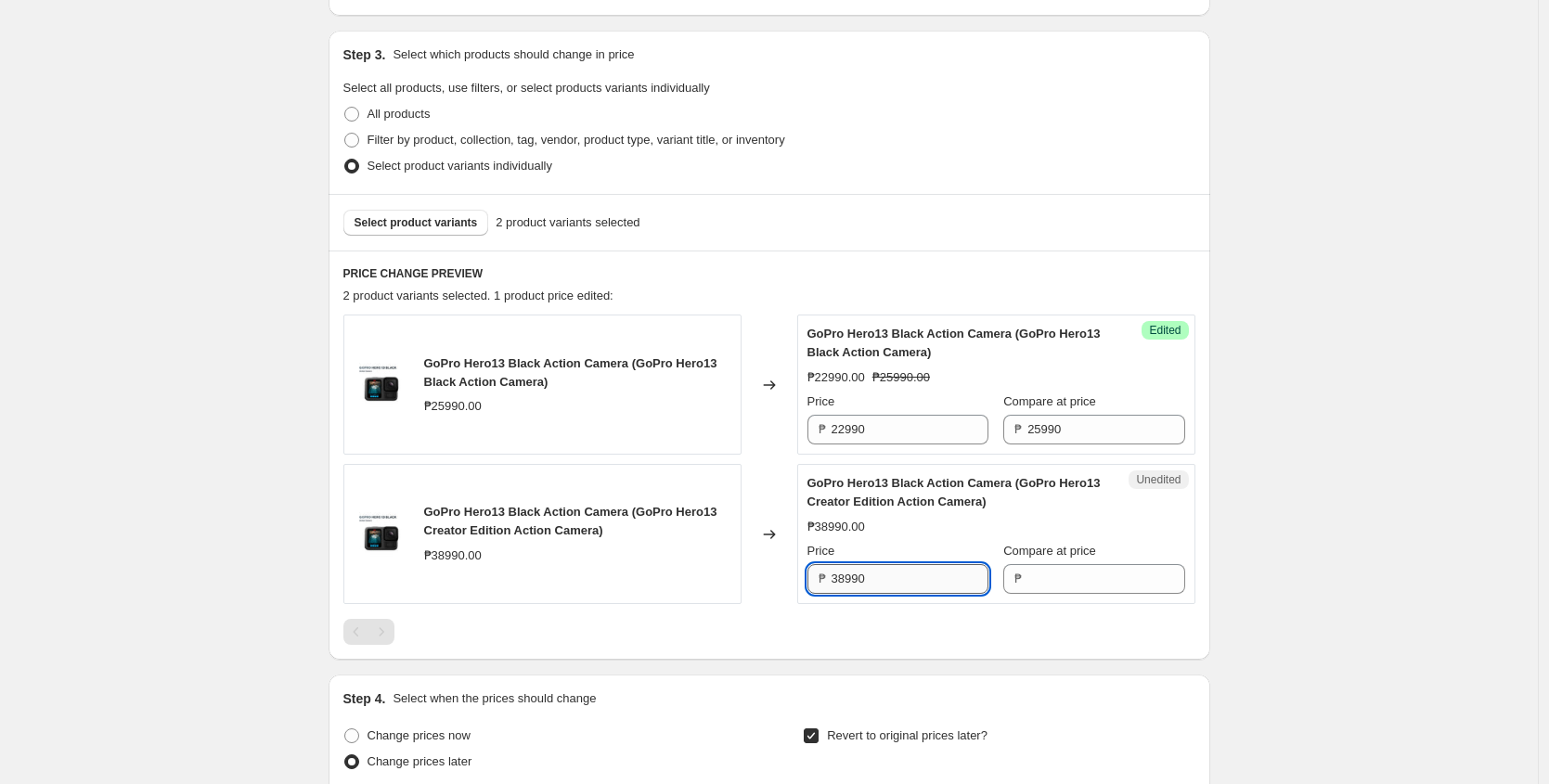
click at [891, 581] on input "38990" at bounding box center [909, 579] width 157 height 30
type input "38990"
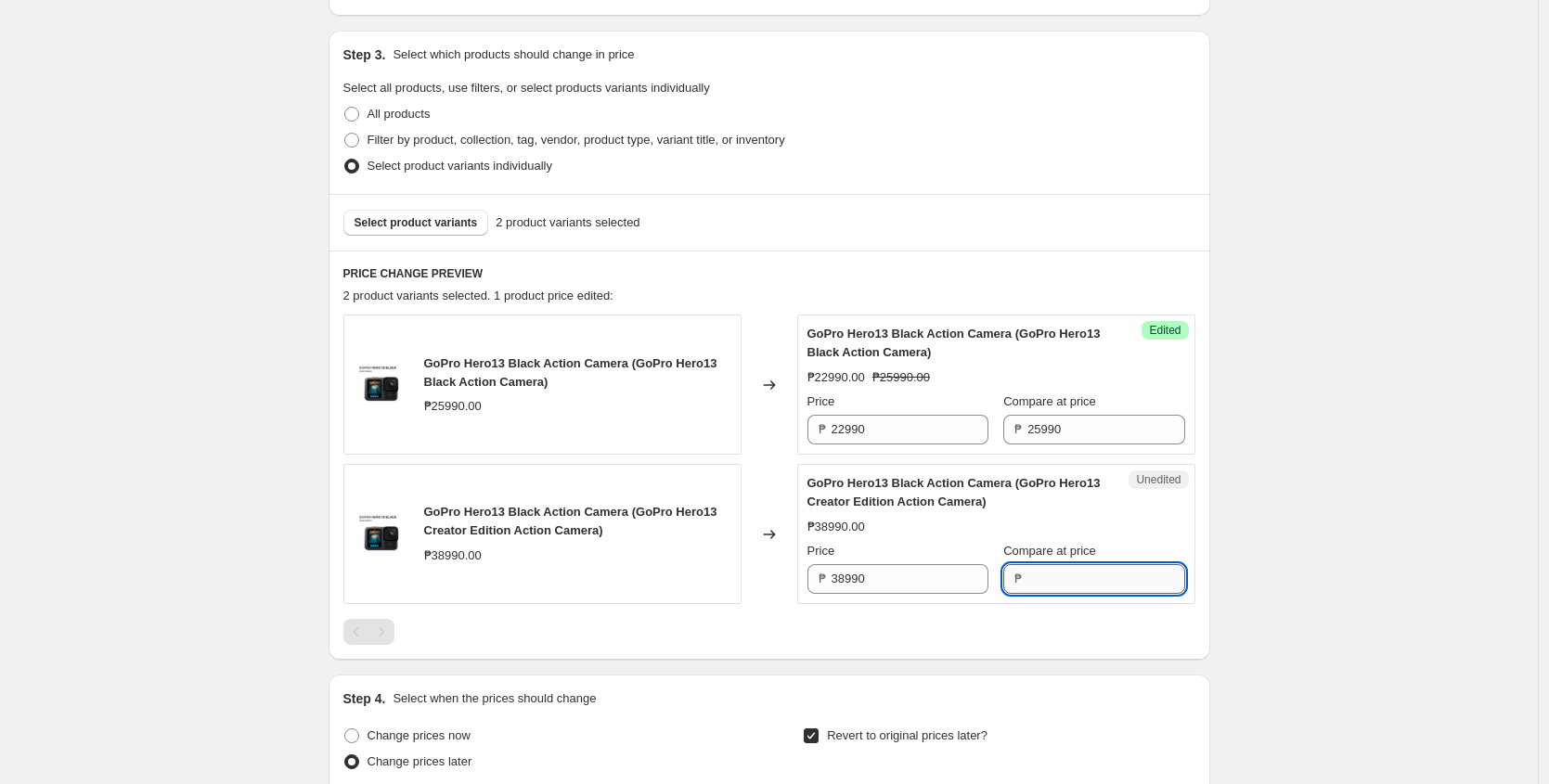
click at [1074, 580] on input "Compare at price" at bounding box center [1105, 579] width 157 height 30
paste input "38990"
type input "38990"
click at [1086, 520] on div "₱38990.00" at bounding box center [996, 526] width 378 height 19
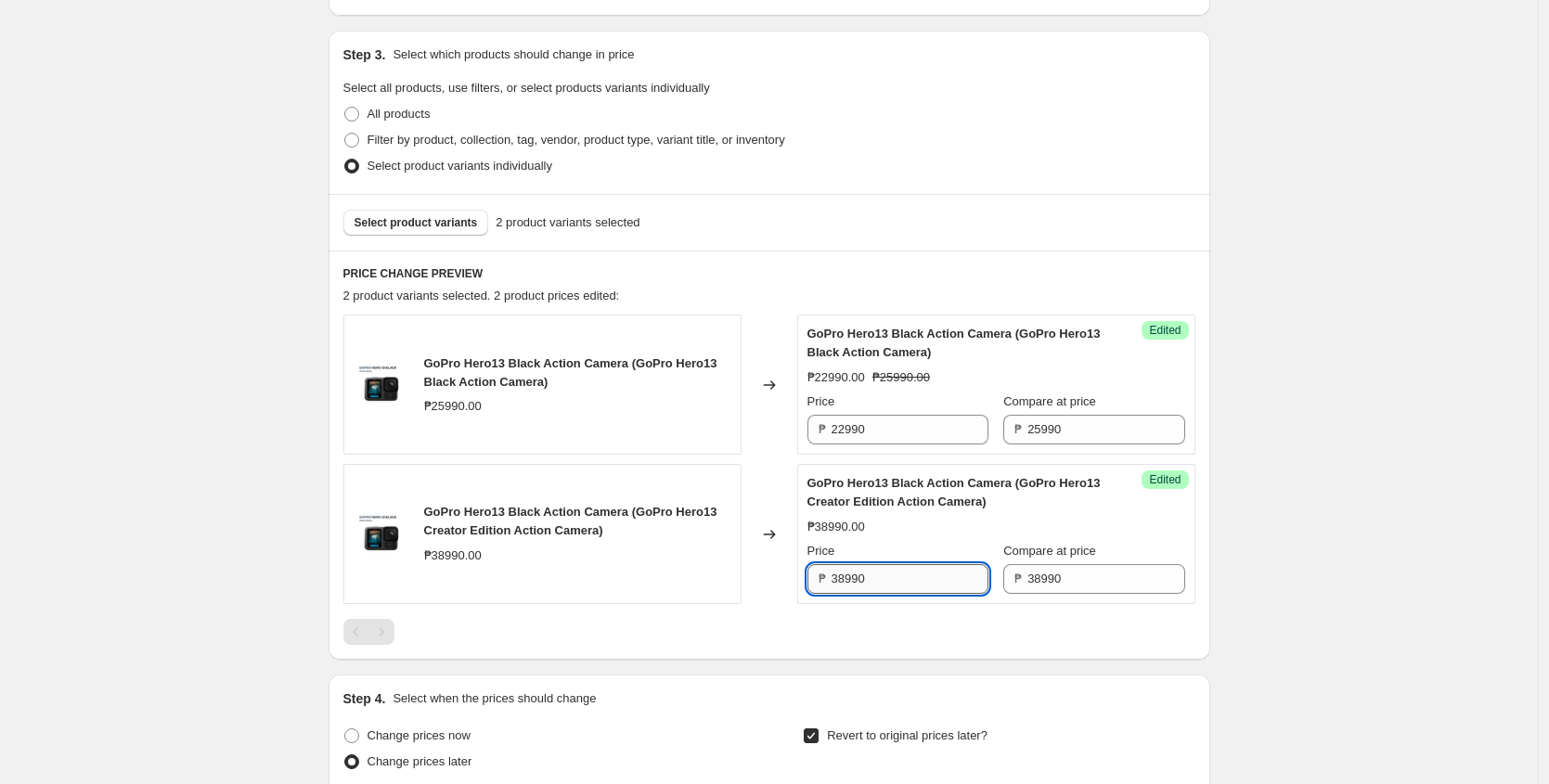
click at [850, 582] on input "38990" at bounding box center [909, 579] width 157 height 30
paste input "5,990.0"
type input "35990"
click at [909, 281] on div "PRICE CHANGE PREVIEW 2 product variants selected. 2 product prices edited: GoPr…" at bounding box center [770, 455] width 881 height 409
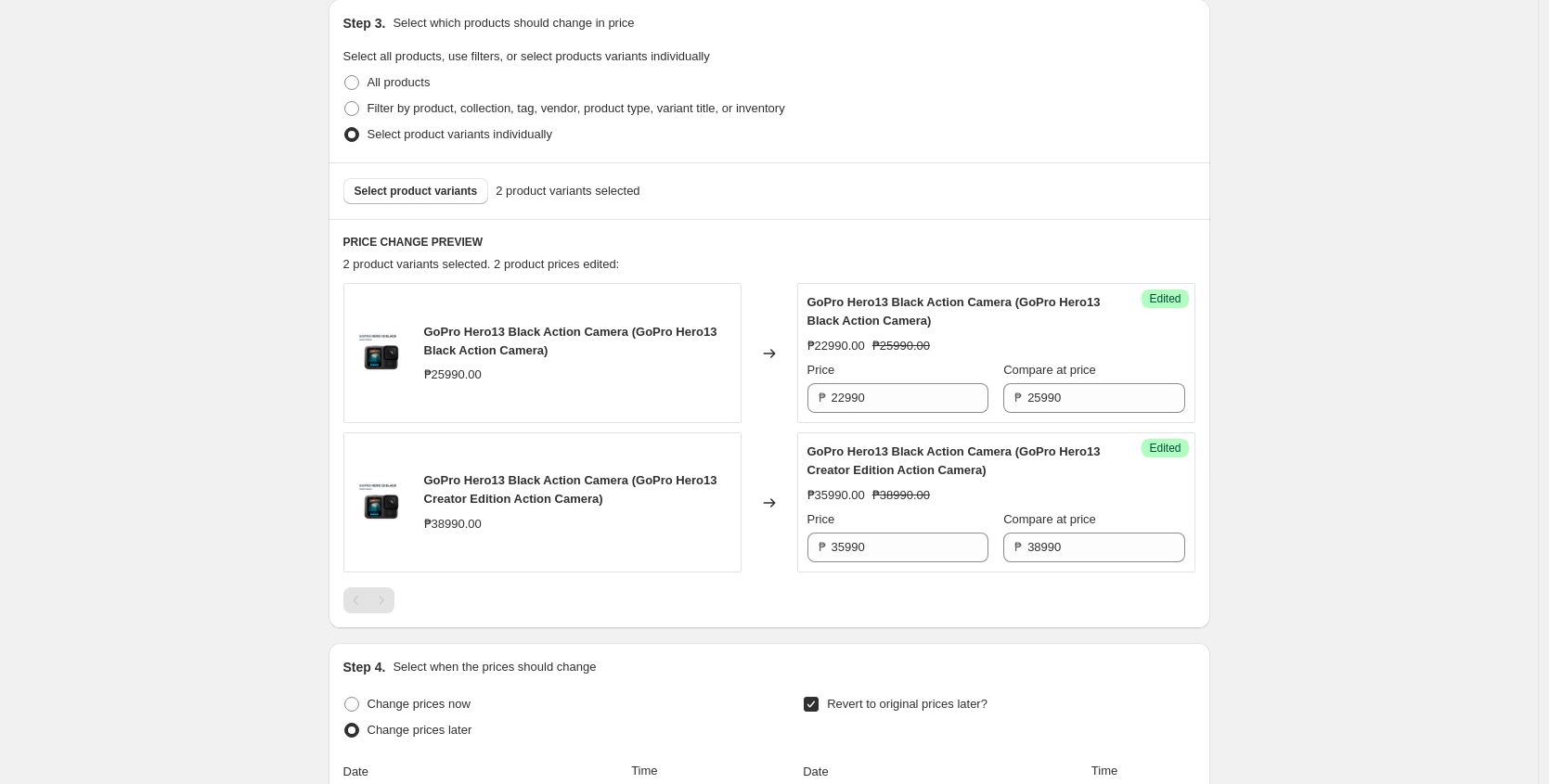
scroll to position [505, 0]
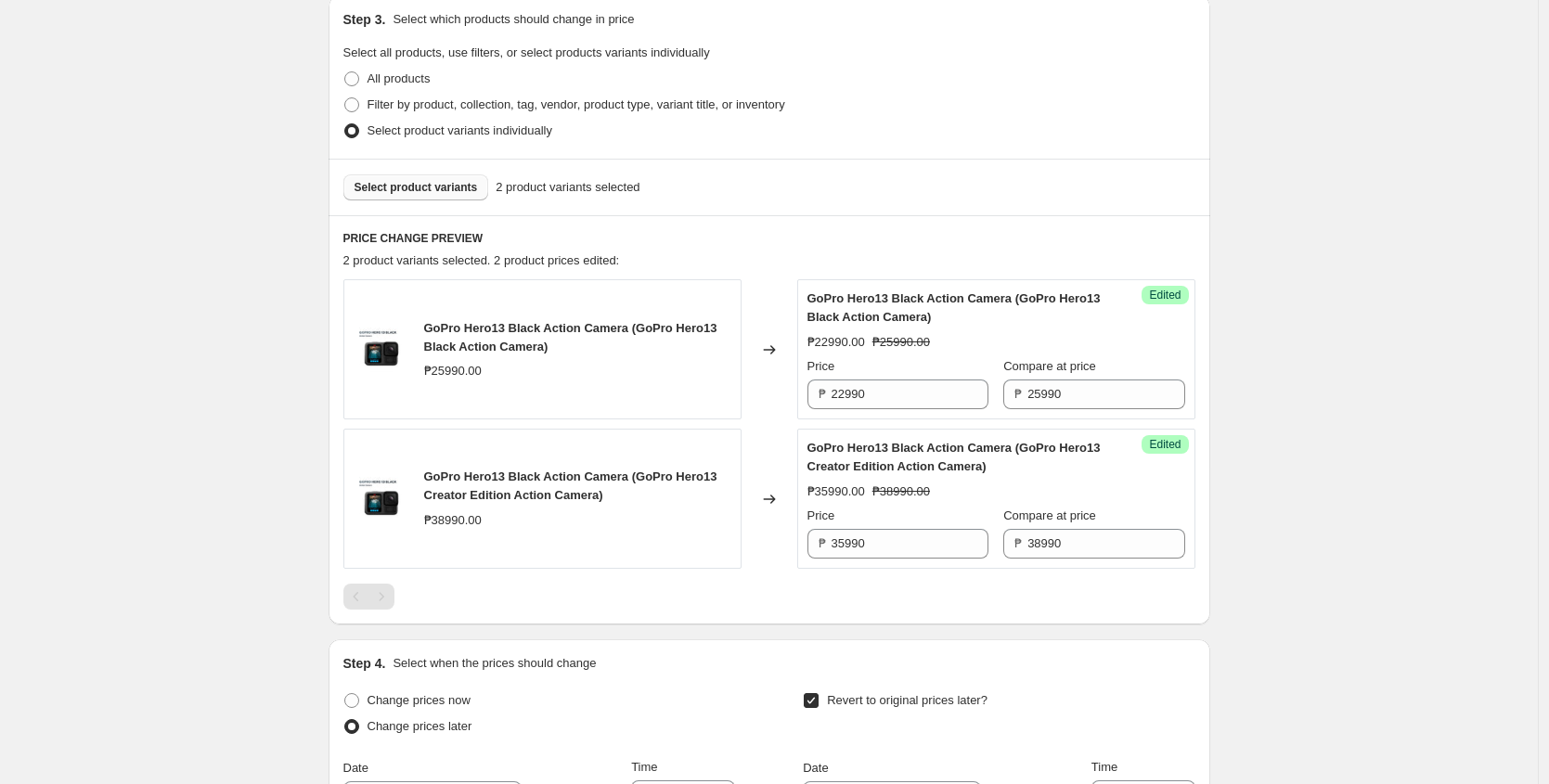
click at [413, 184] on span "Select product variants" at bounding box center [417, 187] width 124 height 15
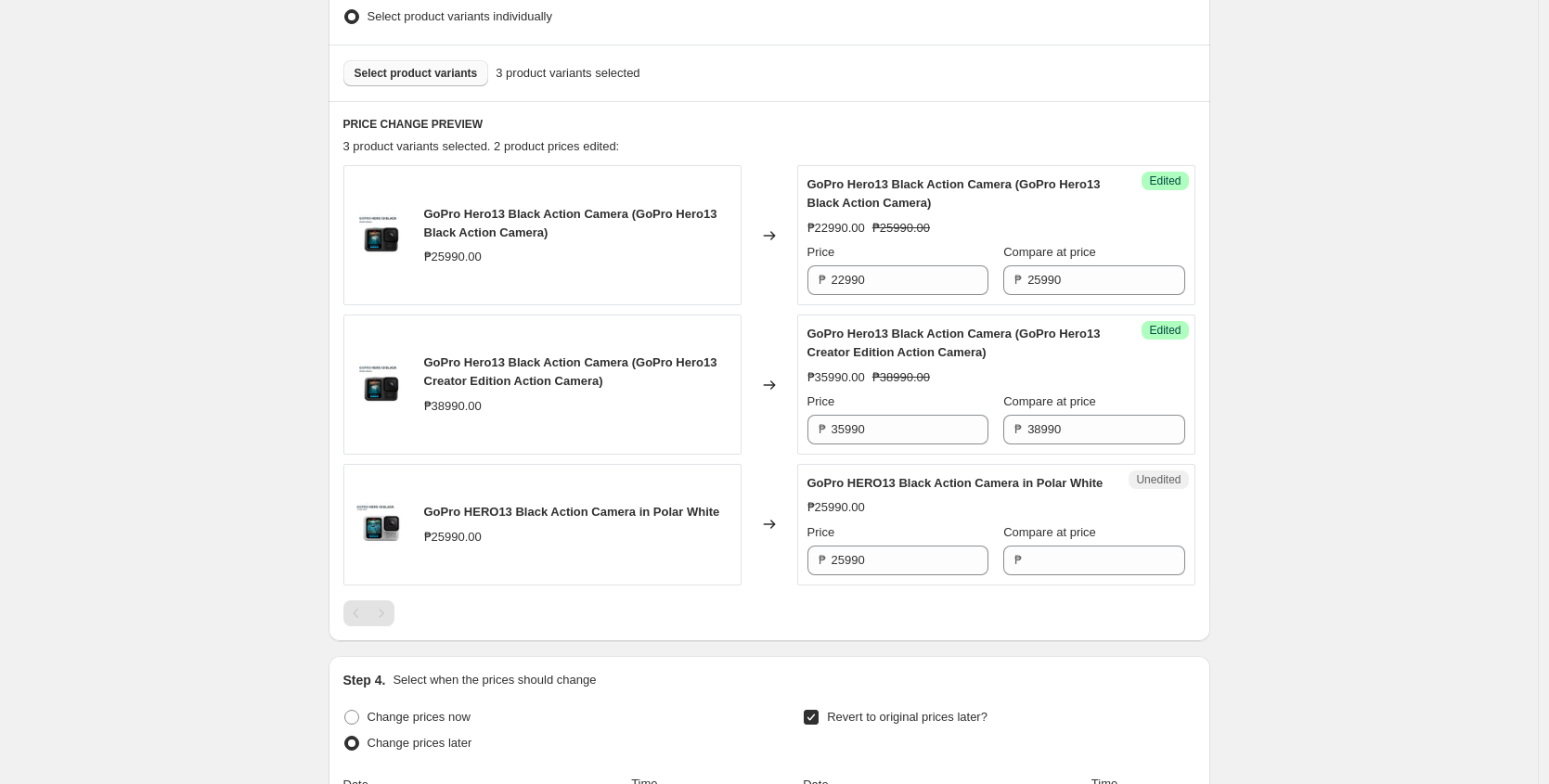
scroll to position [623, 0]
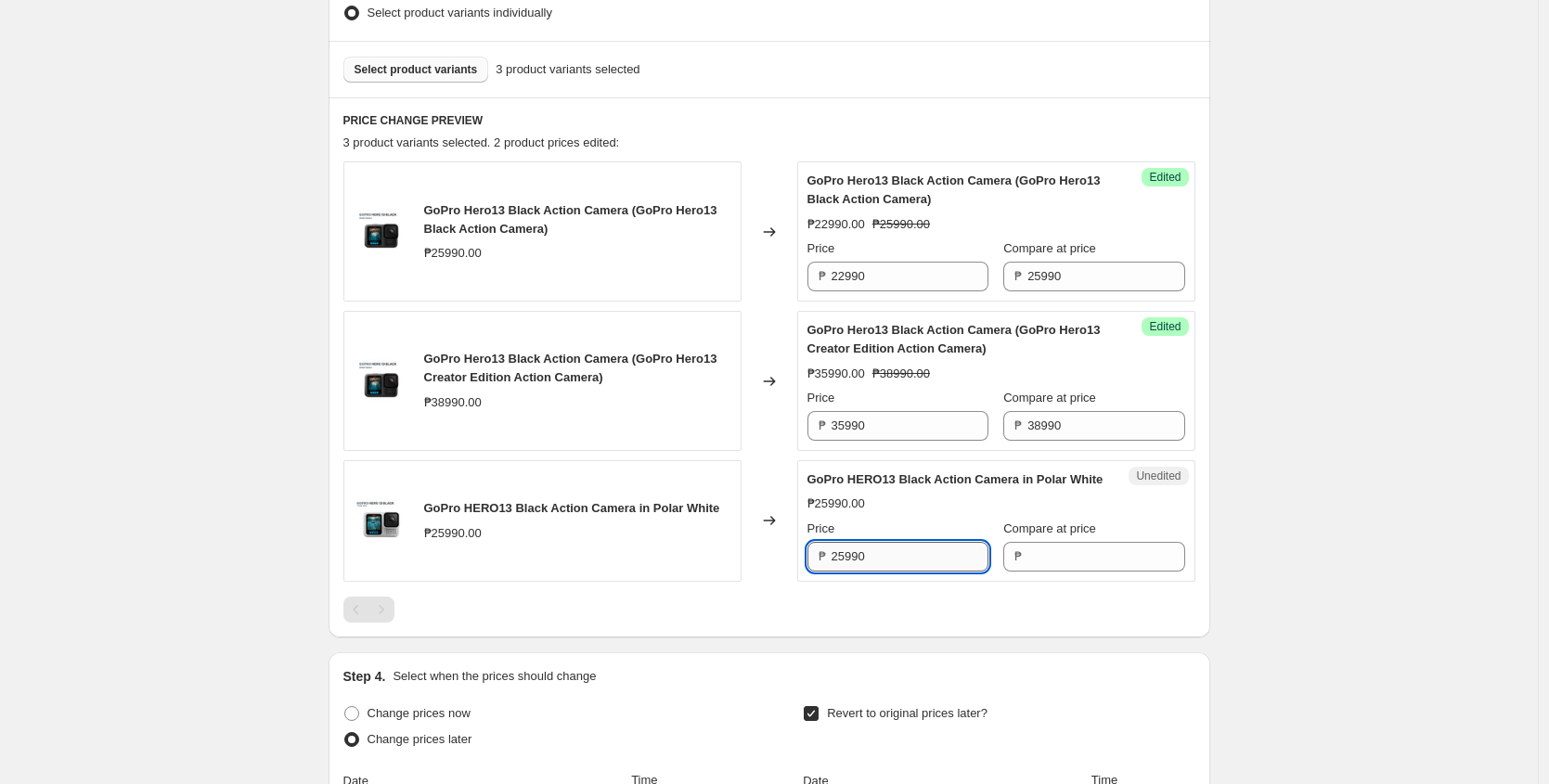
click at [903, 571] on input "25990" at bounding box center [909, 556] width 157 height 30
type input "25990"
click at [1035, 570] on input "Compare at price" at bounding box center [1105, 556] width 157 height 30
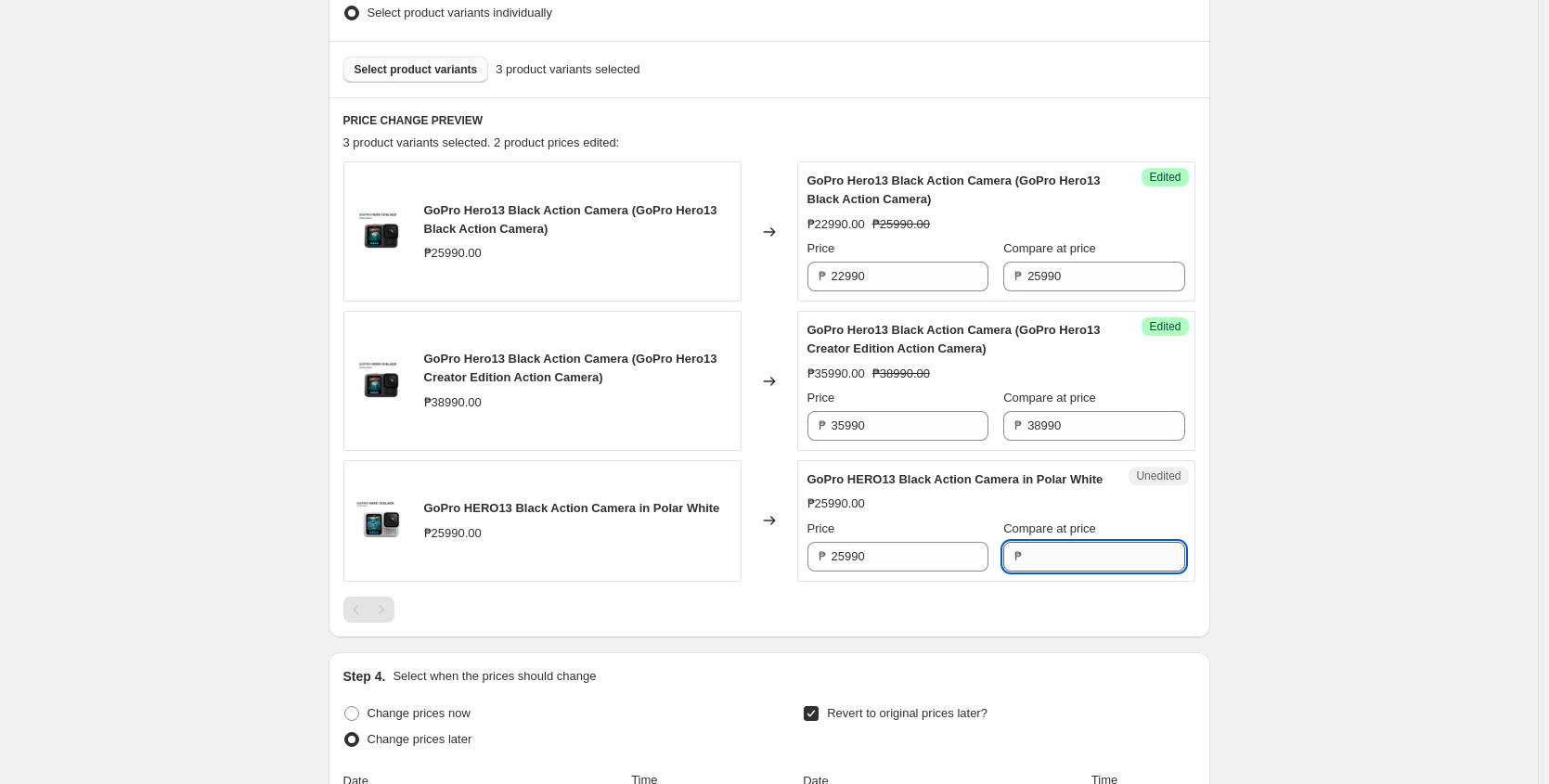
paste input "25990"
type input "25990"
click at [1107, 513] on div "₱25990.00" at bounding box center [996, 503] width 378 height 19
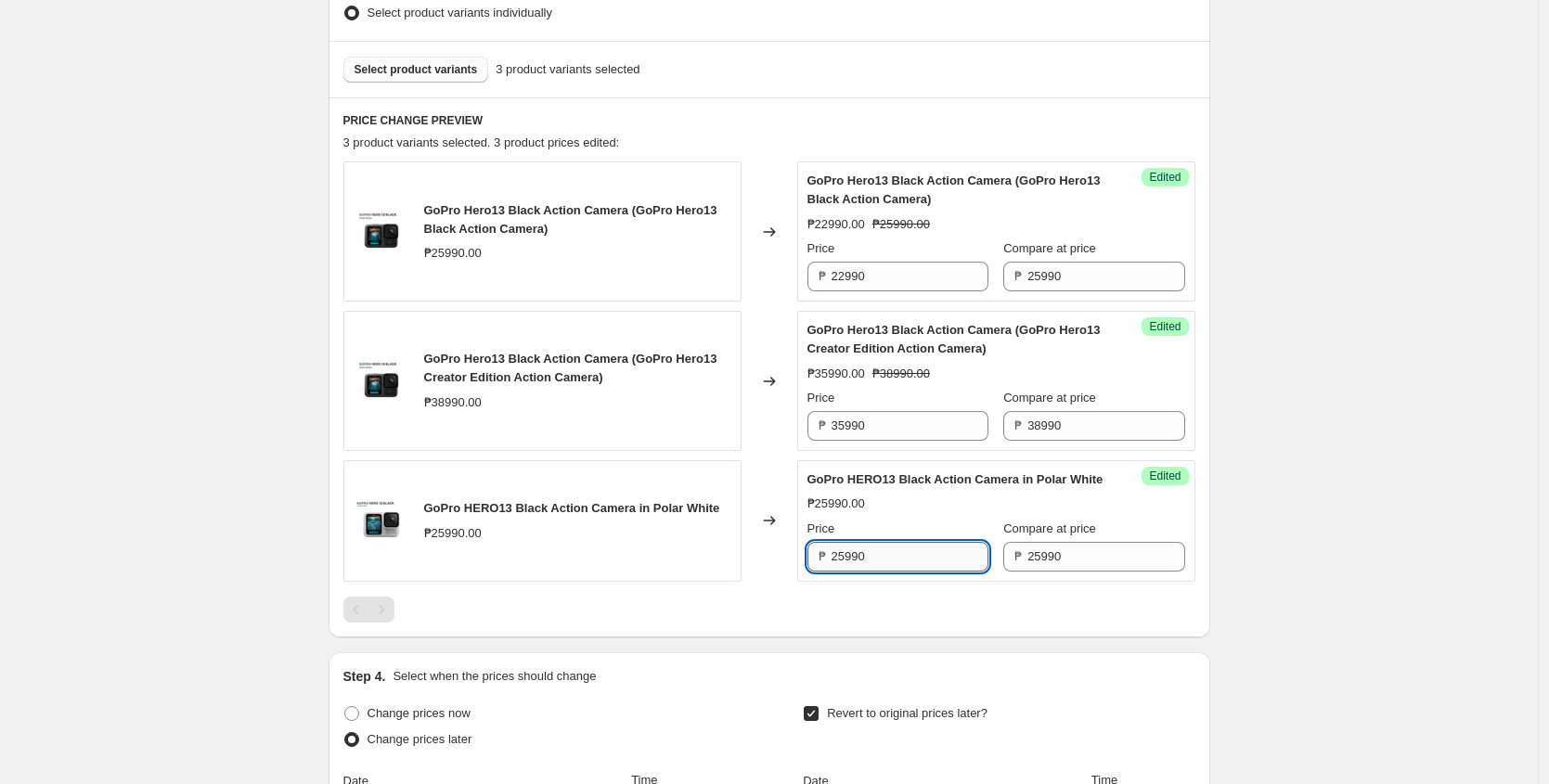
click at [868, 571] on input "25990" at bounding box center [909, 556] width 157 height 30
paste input "2,990.0"
type input "22990"
click at [816, 122] on h6 "PRICE CHANGE PREVIEW" at bounding box center [770, 120] width 852 height 15
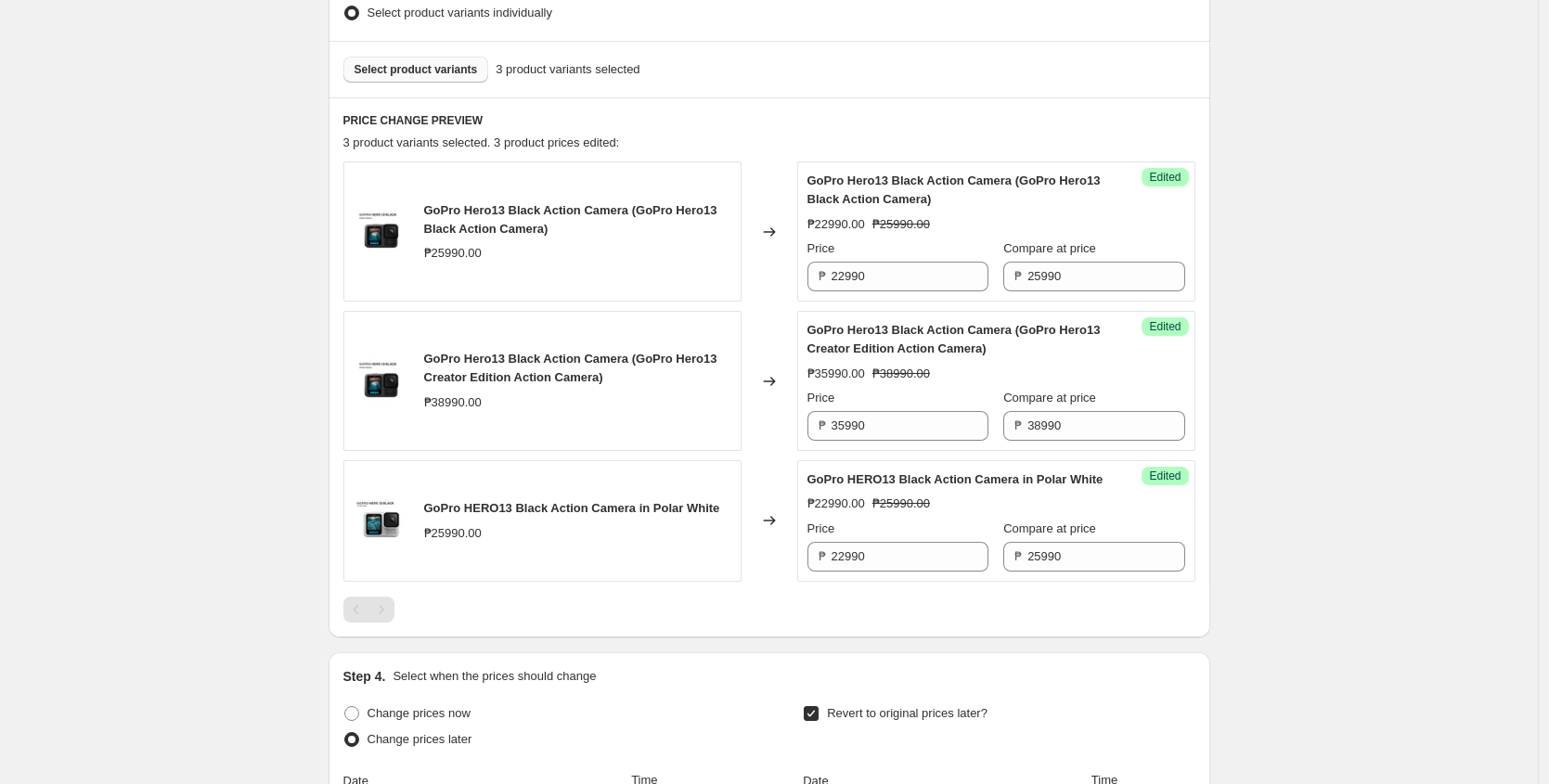
click at [430, 66] on span "Select product variants" at bounding box center [417, 69] width 124 height 15
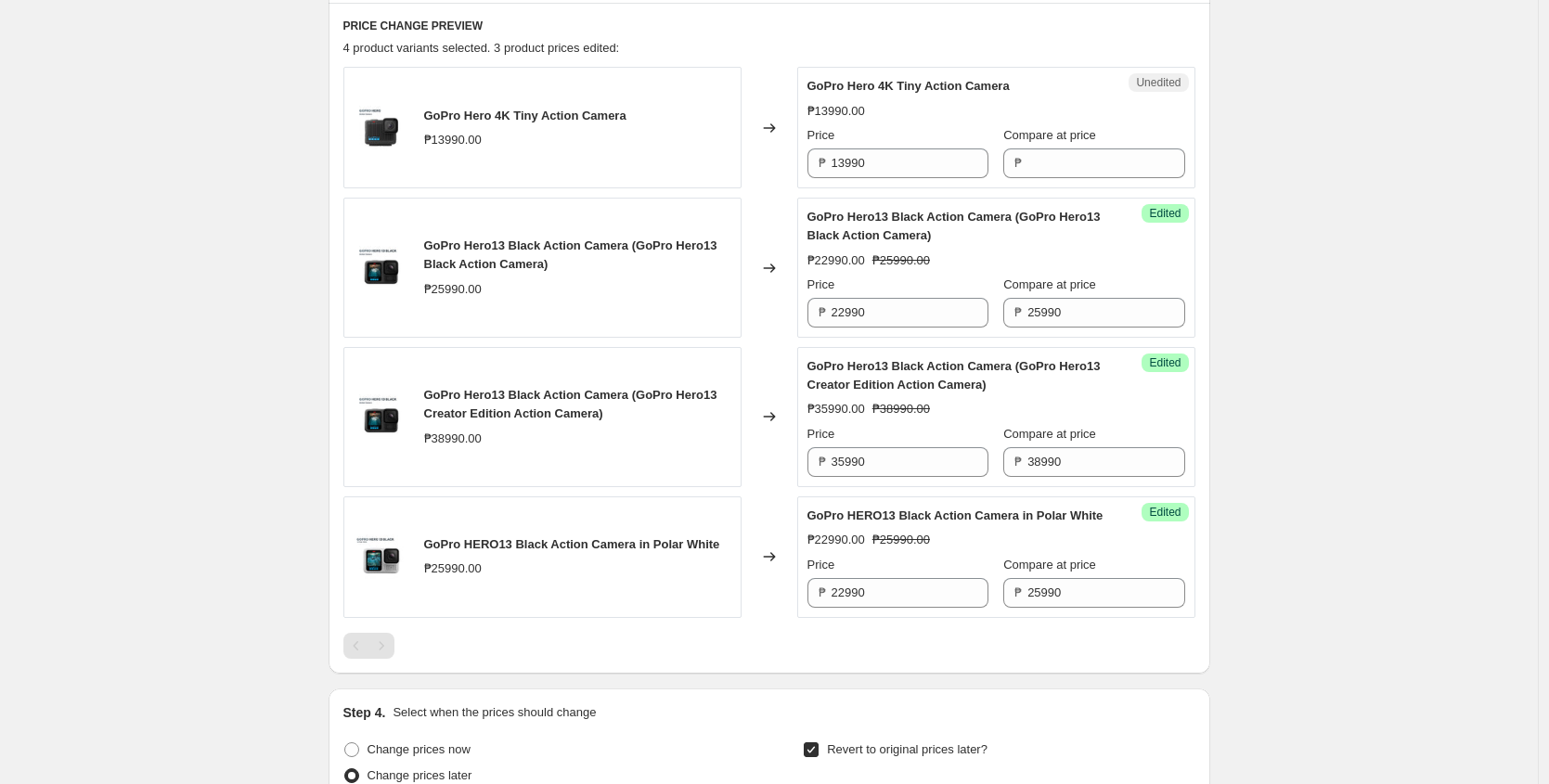
scroll to position [731, 0]
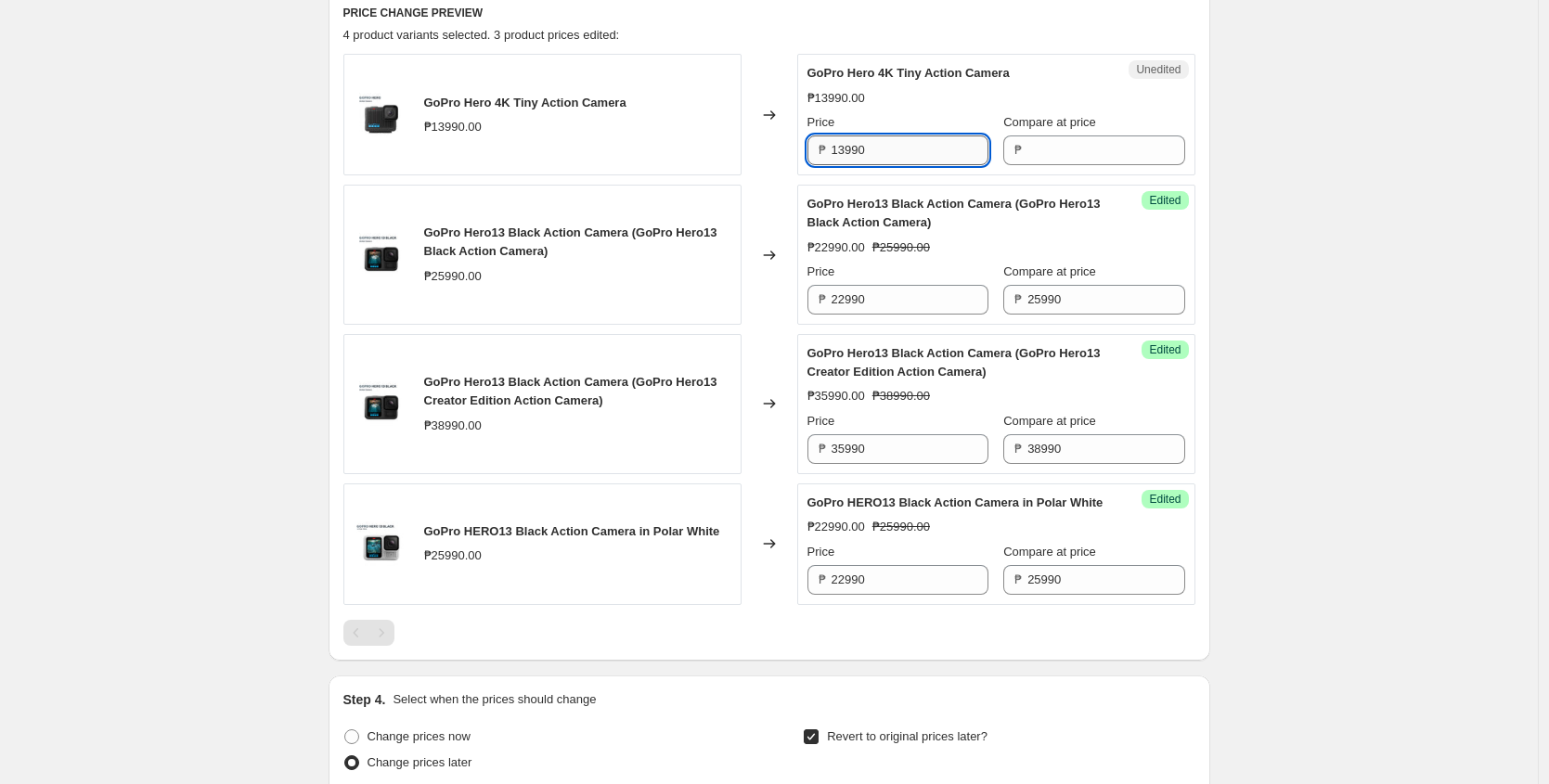
click at [866, 147] on input "13990" at bounding box center [909, 151] width 157 height 30
type input "13990"
click at [1040, 143] on input "Compare at price" at bounding box center [1105, 151] width 157 height 30
paste input "13990"
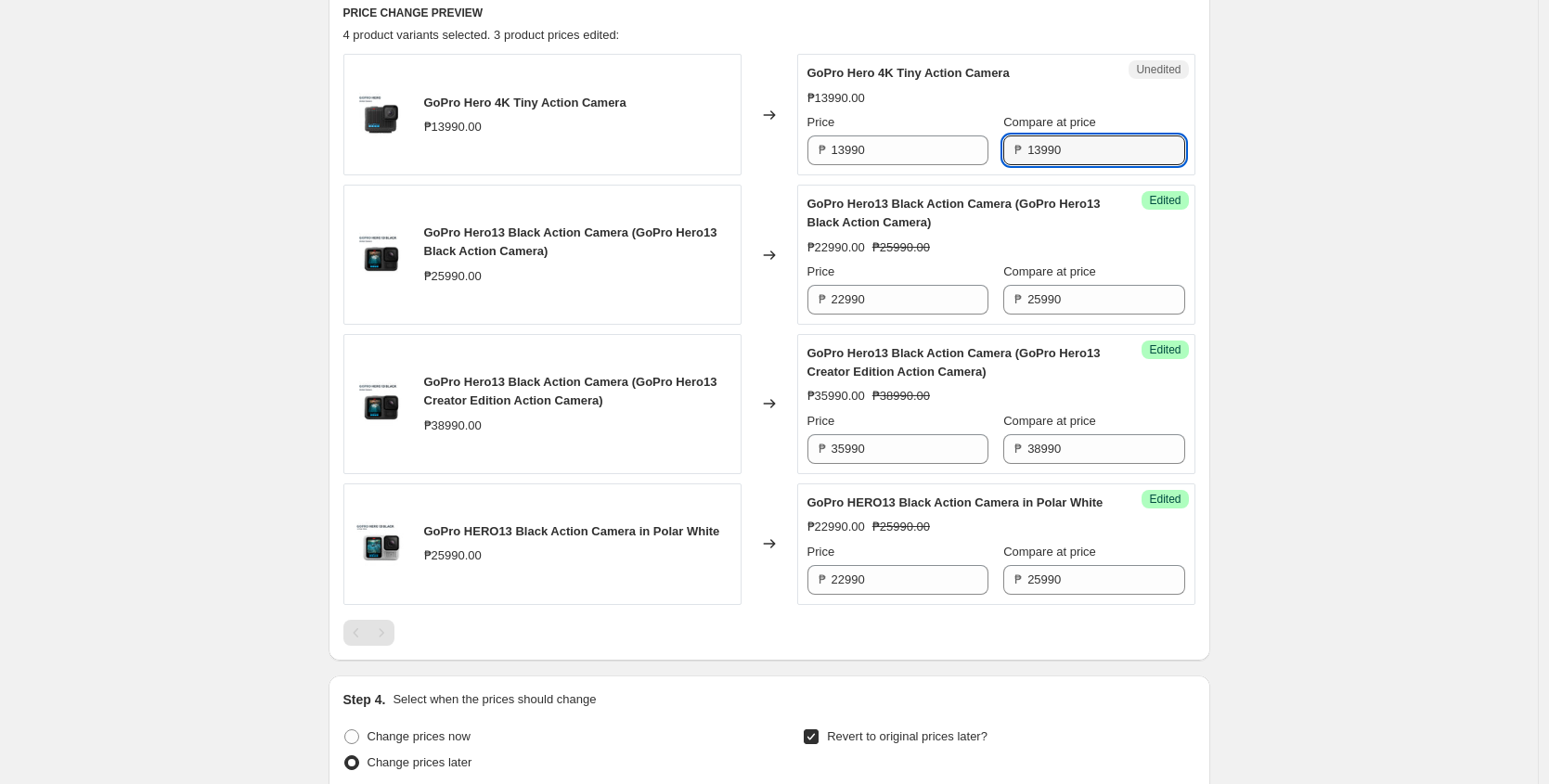
type input "13990"
click at [862, 154] on input "13990" at bounding box center [909, 151] width 157 height 30
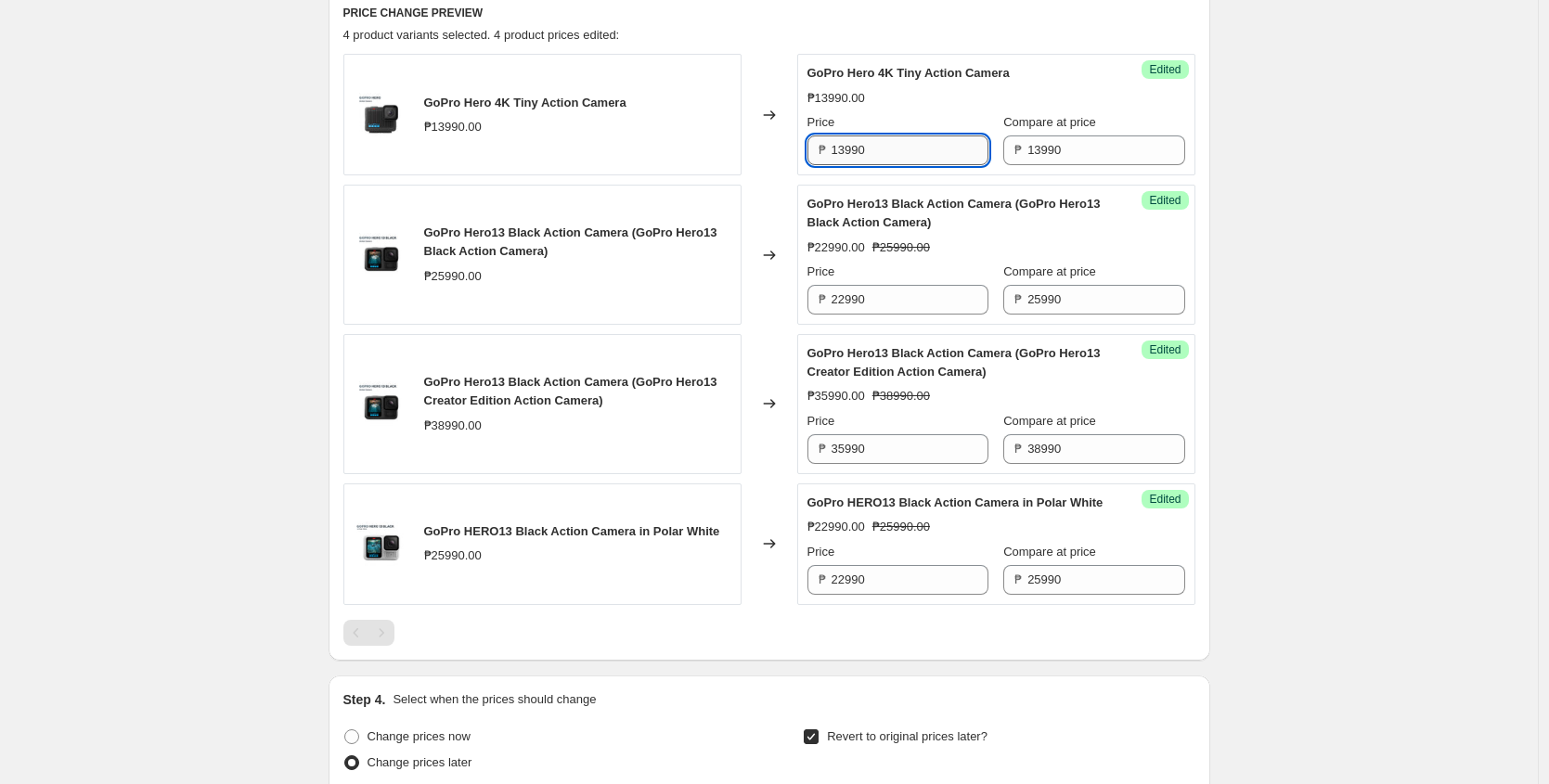
click at [862, 154] on input "13990" at bounding box center [909, 151] width 157 height 30
paste input "9,990.0"
type input "9990"
click at [885, 59] on div "Success Edited GoPro Hero 4K Tiny Action Camera ₱13990.00 Price ₱ 9990 Compare …" at bounding box center [996, 115] width 398 height 122
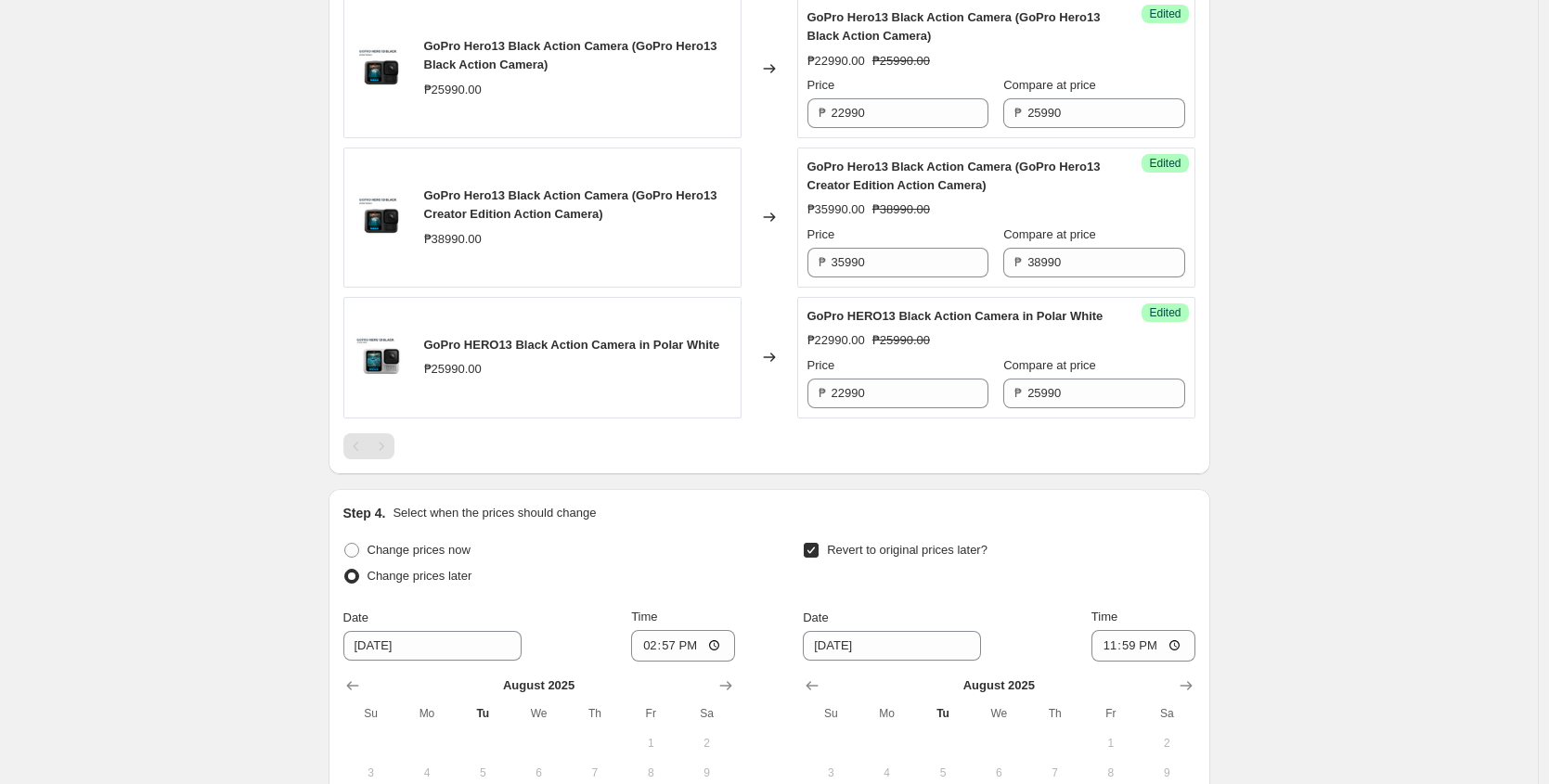
scroll to position [927, 0]
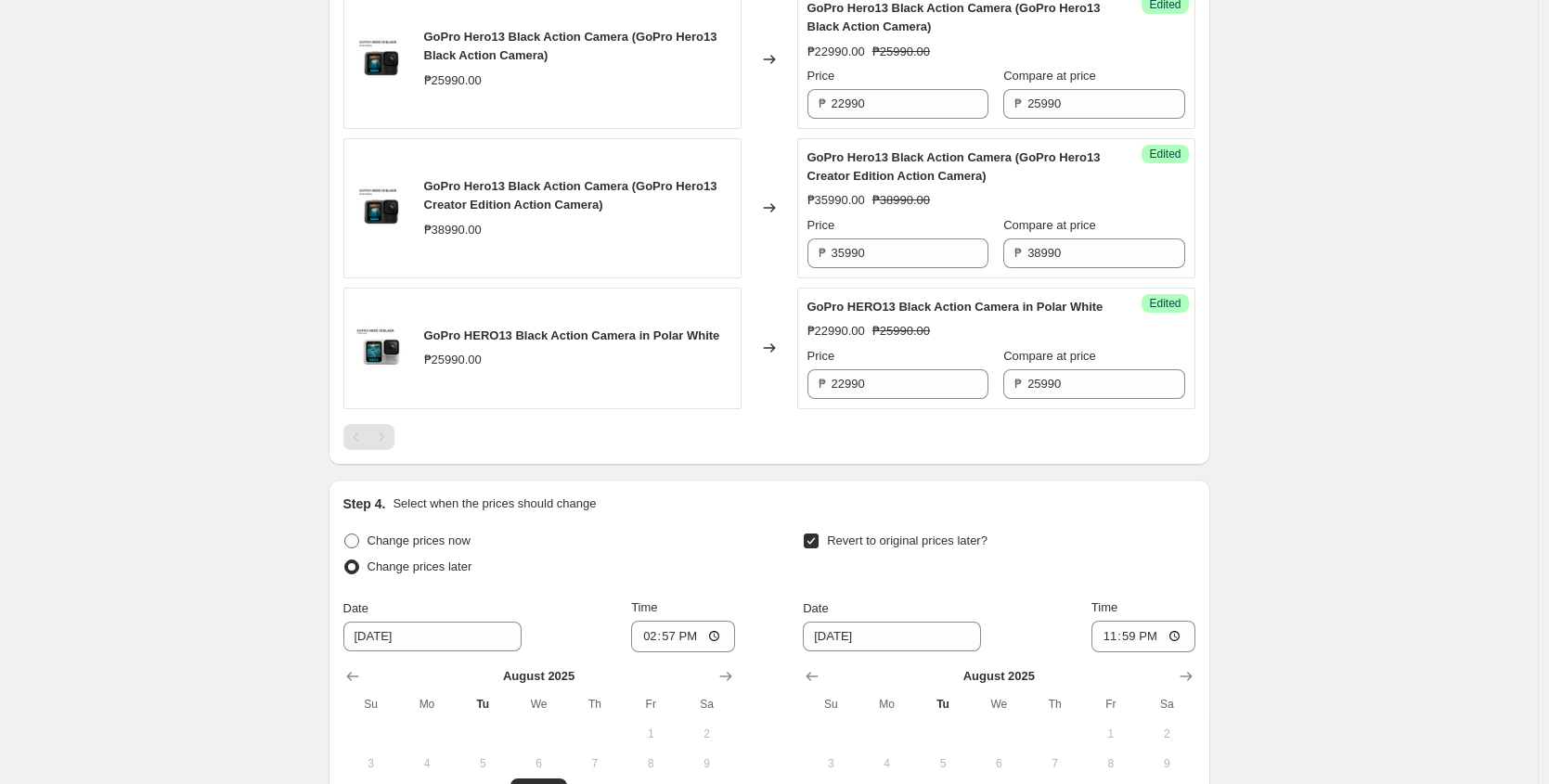
click at [359, 548] on span at bounding box center [352, 540] width 15 height 15
click at [346, 534] on input "Change prices now" at bounding box center [345, 533] width 1 height 1
radio input "true"
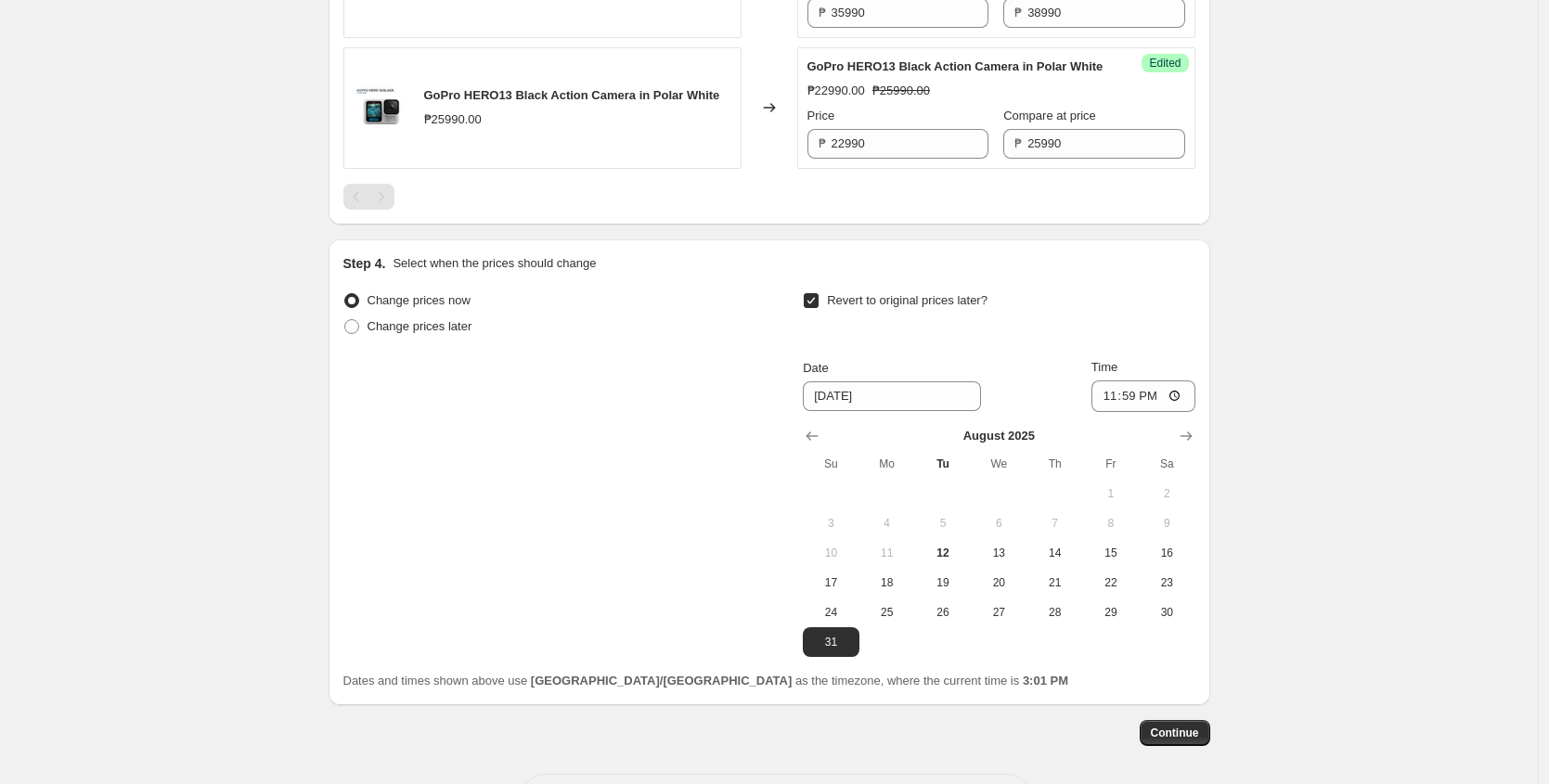
scroll to position [1260, 0]
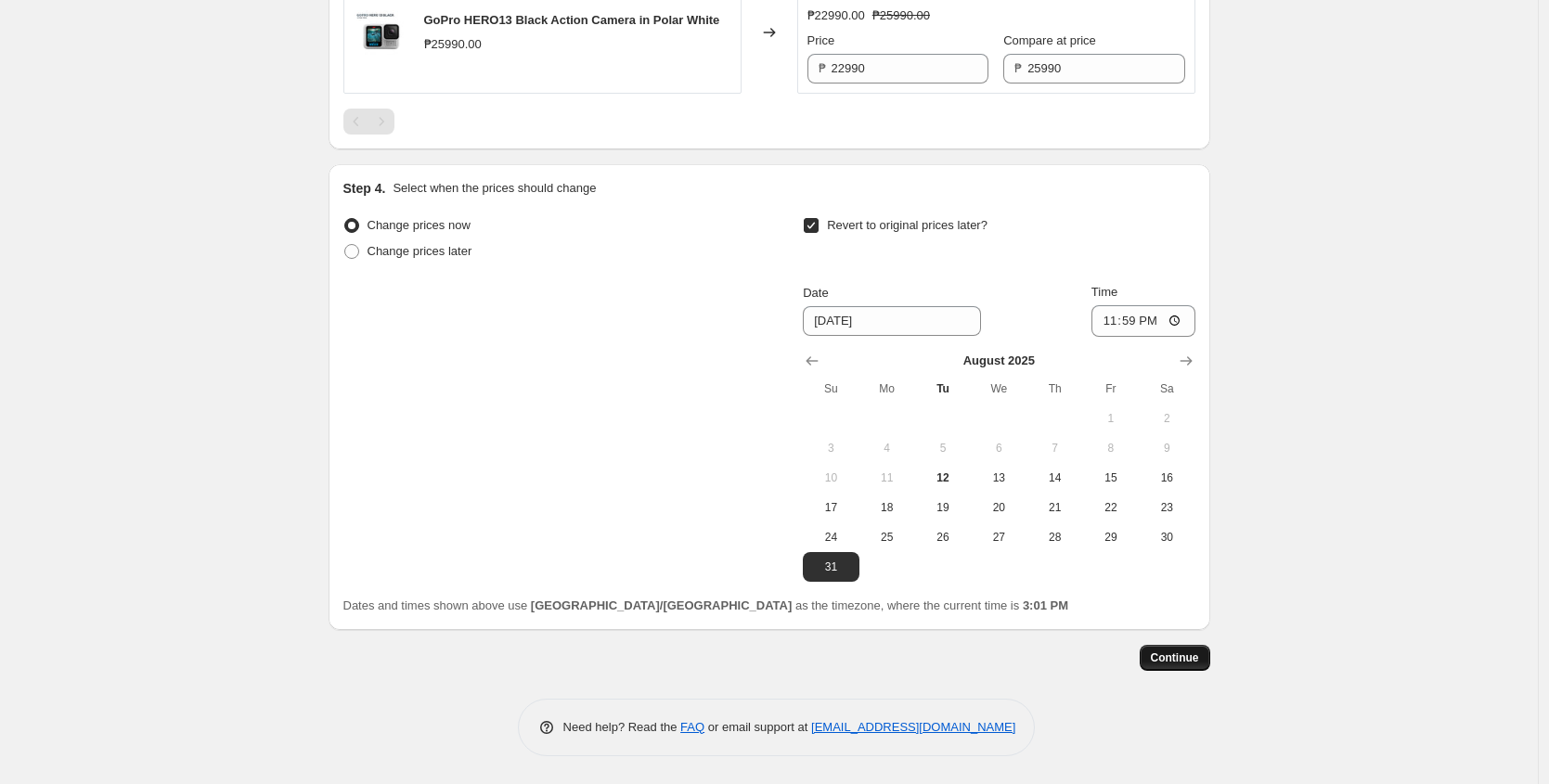
click at [1159, 647] on button "Continue" at bounding box center [1175, 658] width 71 height 26
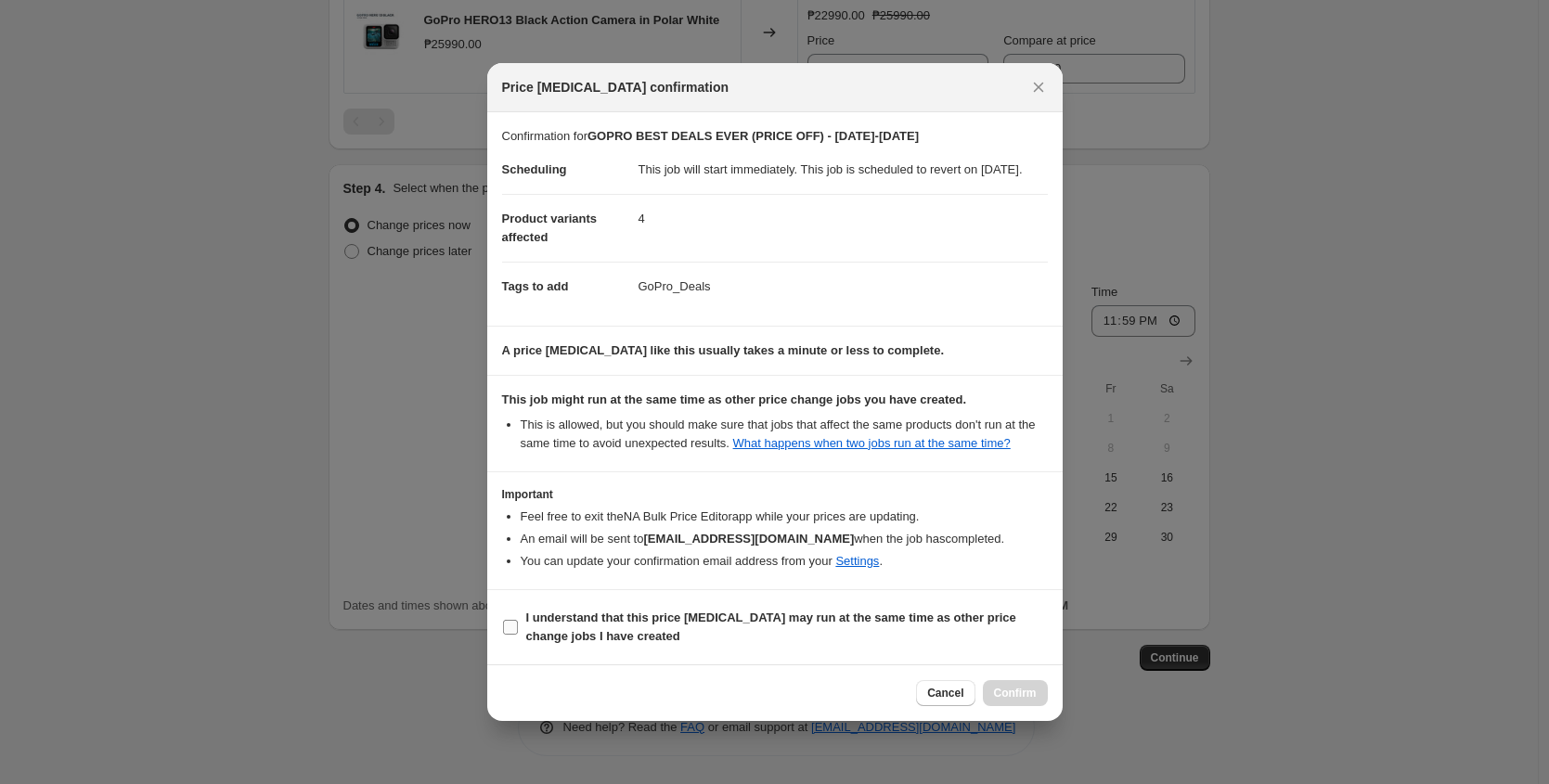
click at [520, 637] on label "I understand that this price change job may run at the same time as other price…" at bounding box center [775, 627] width 546 height 45
click at [518, 634] on input "I understand that this price change job may run at the same time as other price…" at bounding box center [510, 626] width 15 height 15
checkbox input "true"
click at [994, 700] on span "Confirm" at bounding box center [1015, 692] width 43 height 15
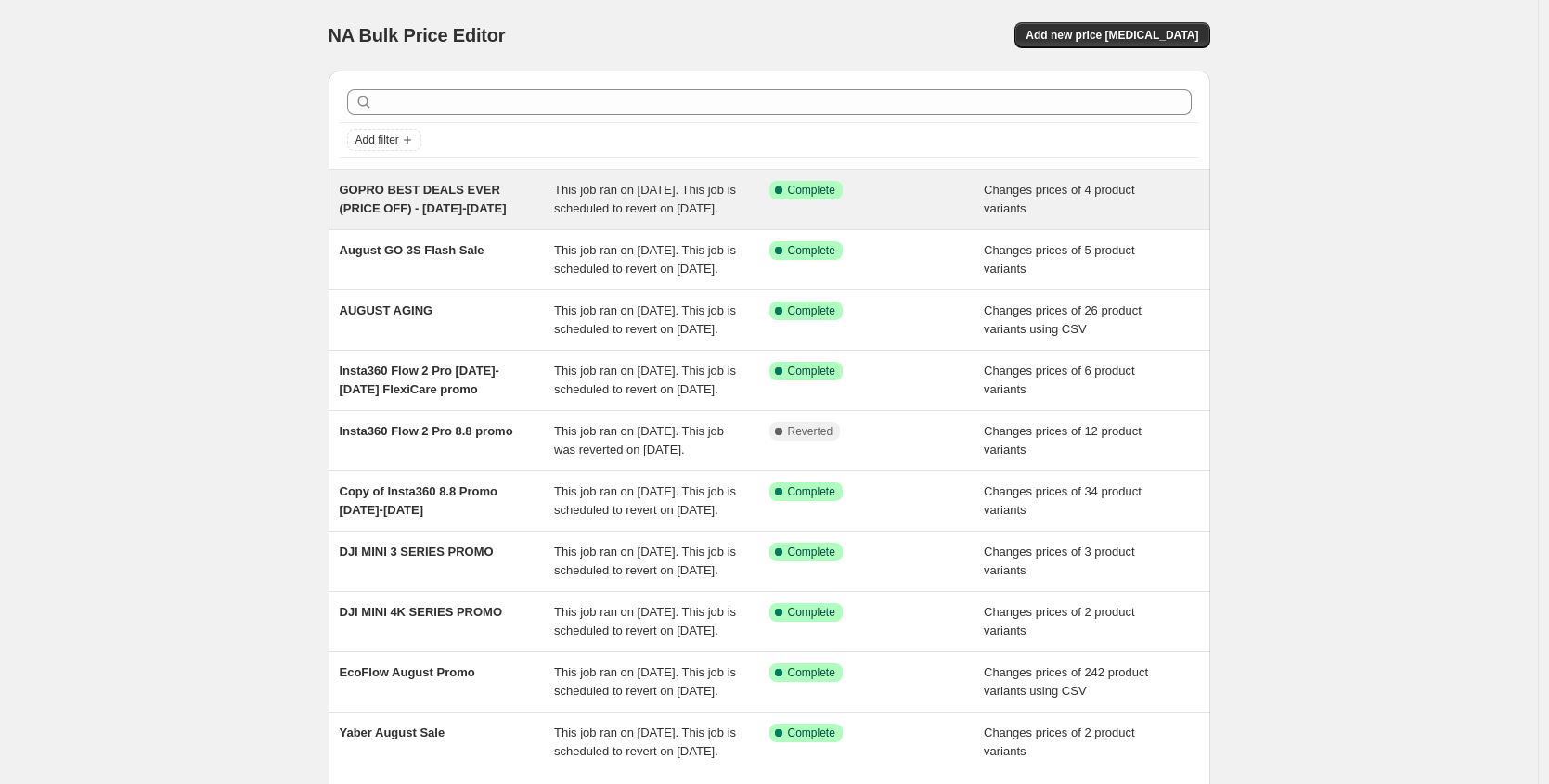
click at [457, 217] on div "GOPRO BEST DEALS EVER (PRICE OFF) - [DATE]-[DATE]" at bounding box center [447, 199] width 215 height 37
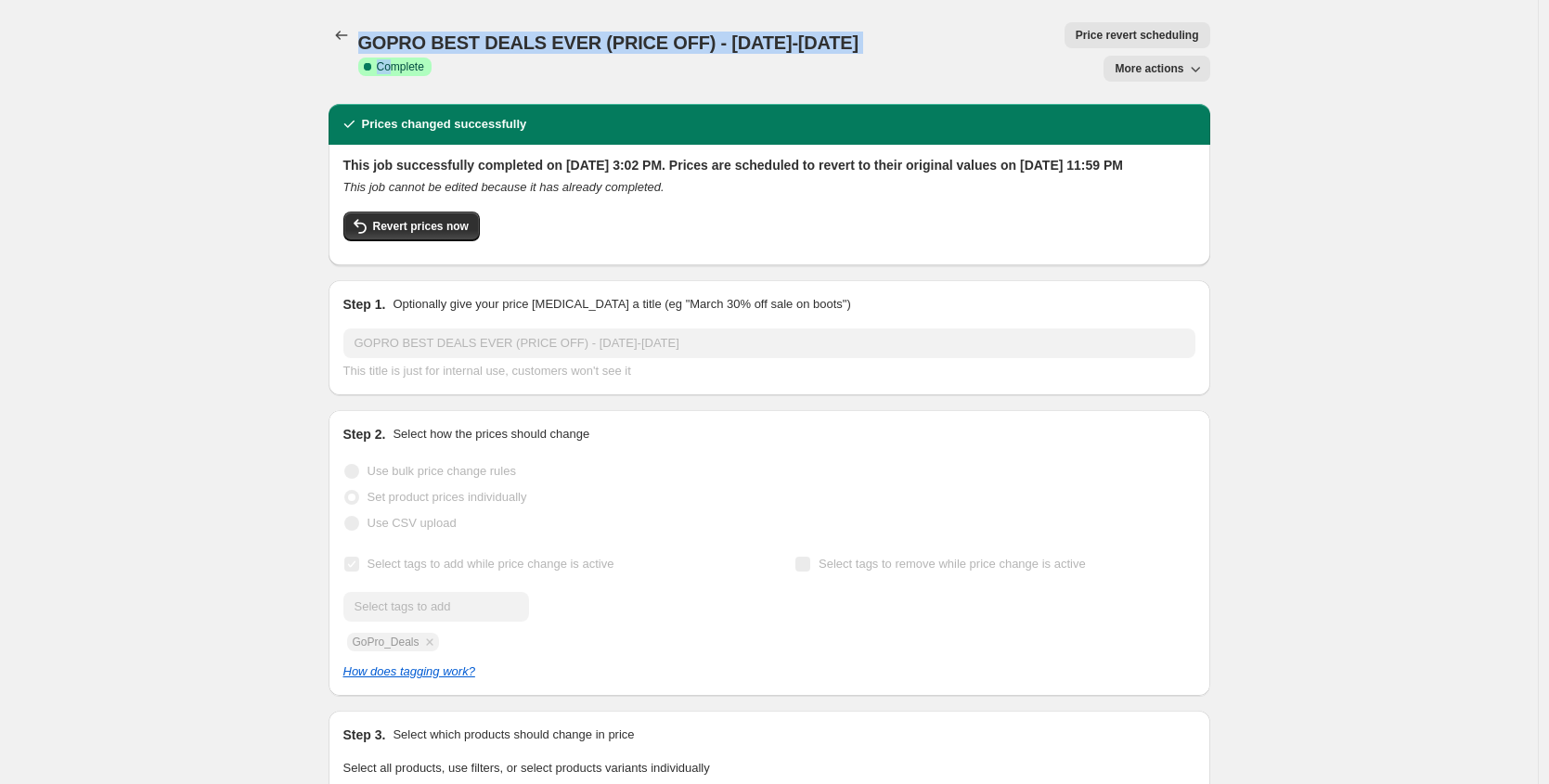
drag, startPoint x: 361, startPoint y: 31, endPoint x: 860, endPoint y: 36, distance: 499.0
click at [860, 36] on div "GOPRO BEST DEALS EVER (PRICE OFF) - August 8-31 Success Complete Complete Price…" at bounding box center [770, 51] width 881 height 59
copy div "GOPRO BEST DEALS EVER (PRICE OFF) - August 8-31 Success Complete Co"
click at [786, 33] on span "GOPRO BEST DEALS EVER (PRICE OFF) - August 8-31" at bounding box center [609, 43] width 501 height 20
drag, startPoint x: 360, startPoint y: 30, endPoint x: 819, endPoint y: 37, distance: 459.1
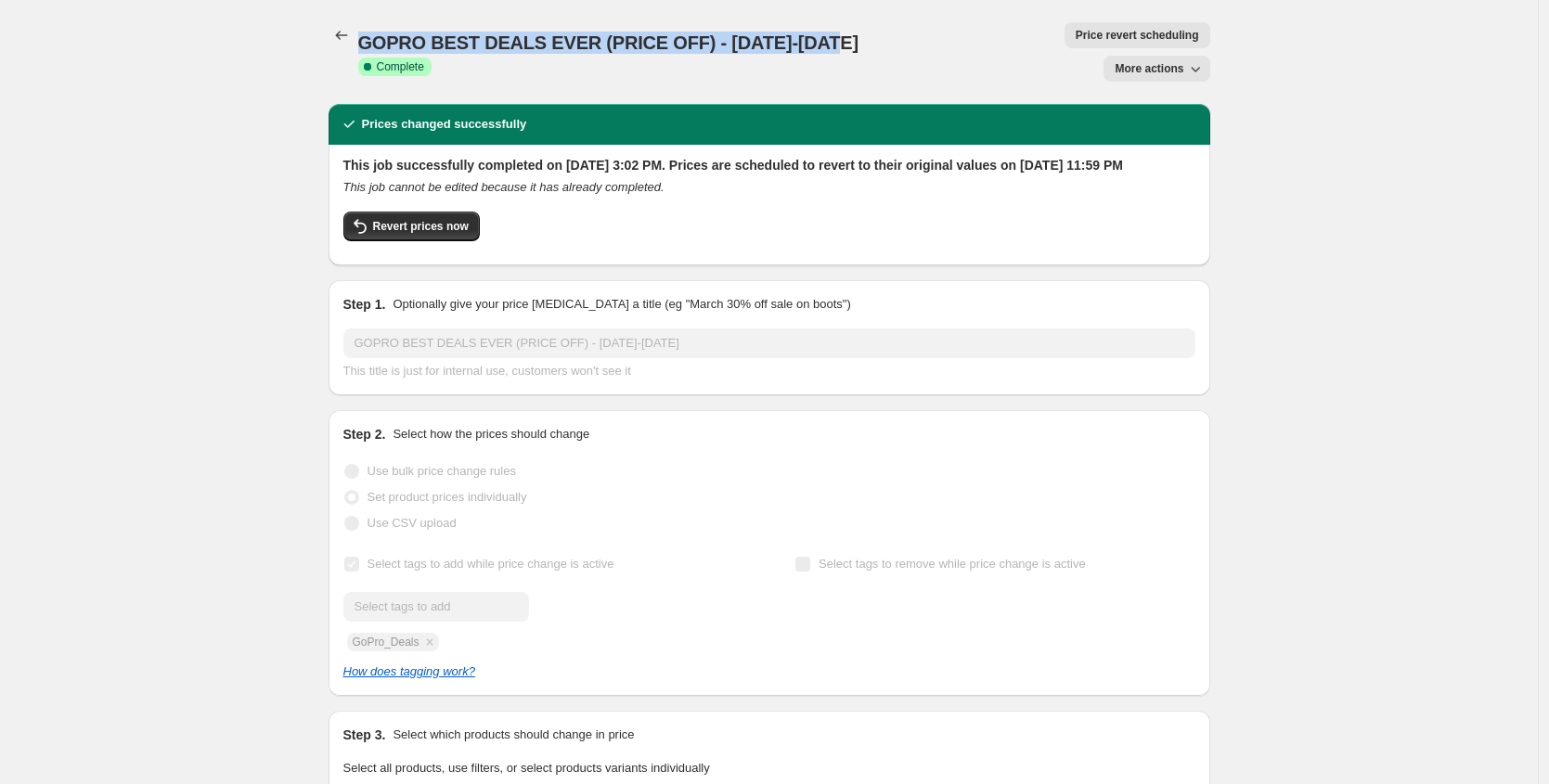
click at [819, 37] on div "GOPRO BEST DEALS EVER (PRICE OFF) - August 8-31 Success Complete Complete Price…" at bounding box center [770, 51] width 881 height 59
copy span "GOPRO BEST DEALS EVER (PRICE OFF) - August 8-31"
